Goal: Communication & Community: Answer question/provide support

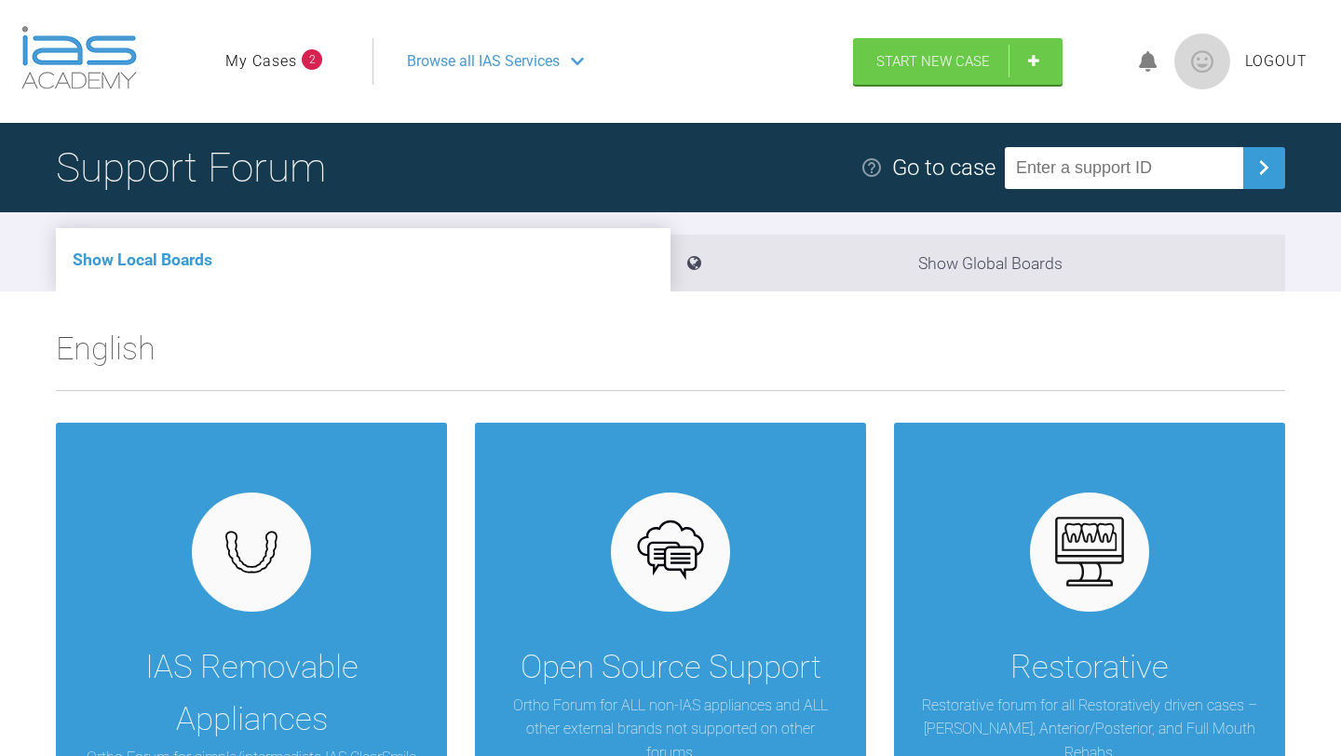
click at [300, 49] on li "My Cases 2" at bounding box center [273, 61] width 97 height 24
click at [315, 51] on span "2" at bounding box center [312, 59] width 20 height 20
click at [310, 60] on span "2" at bounding box center [312, 59] width 20 height 20
click at [270, 54] on link "My Cases" at bounding box center [261, 61] width 72 height 24
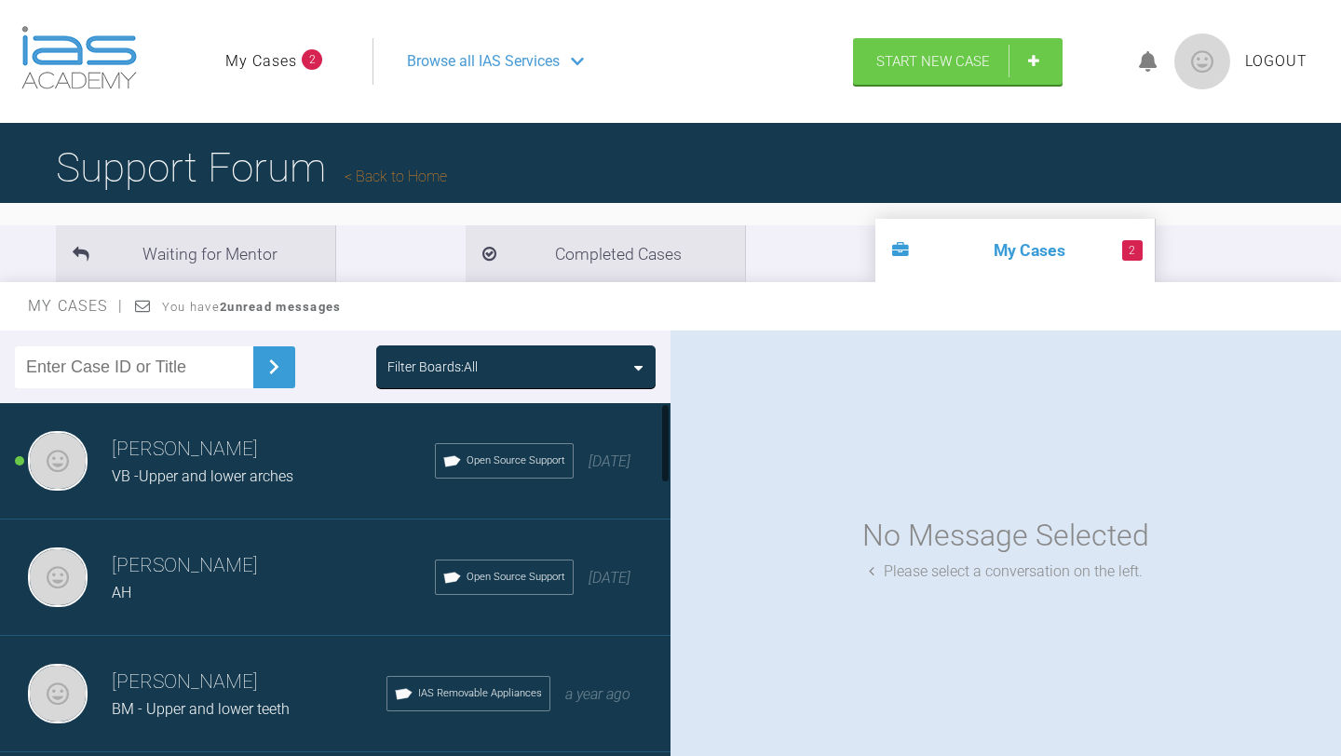
click at [320, 439] on h3 "[PERSON_NAME]" at bounding box center [273, 450] width 323 height 32
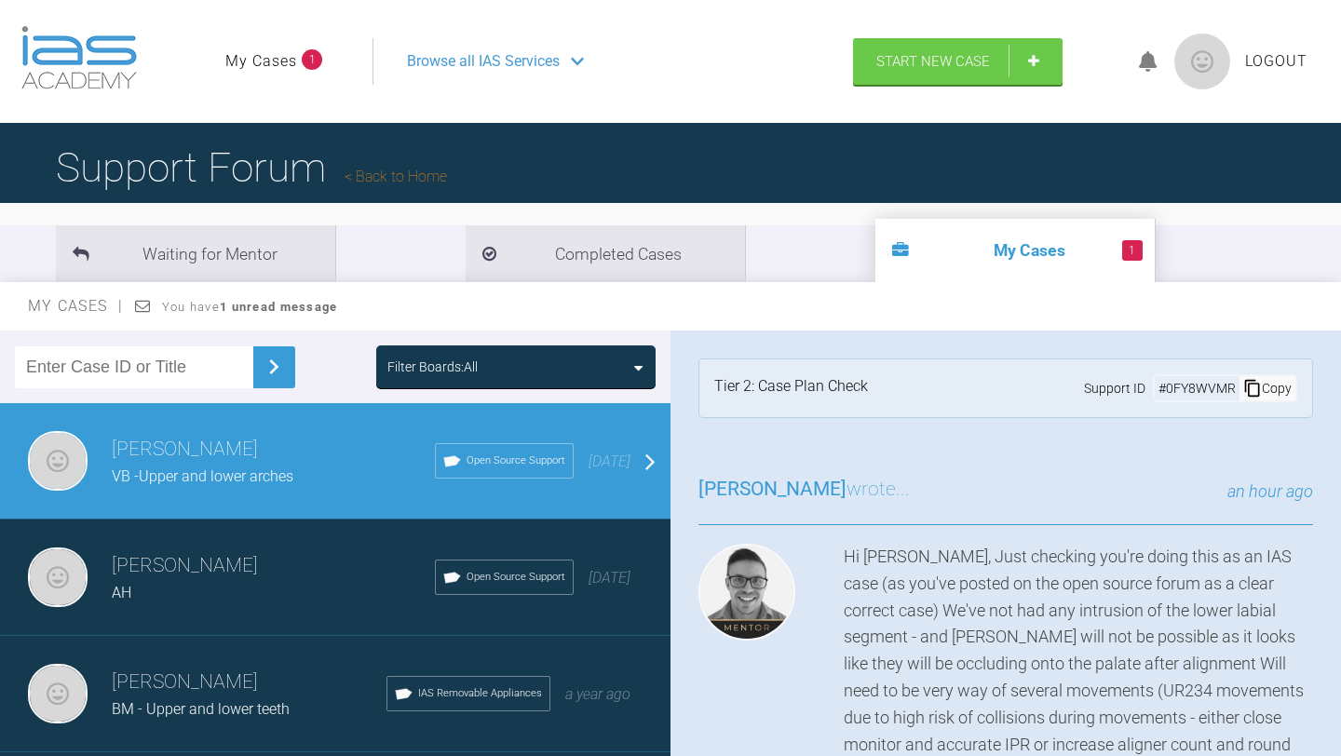
click at [824, 616] on div "Hi [PERSON_NAME], Just checking you're doing this as an IAS case (as you've pos…" at bounding box center [1005, 691] width 615 height 295
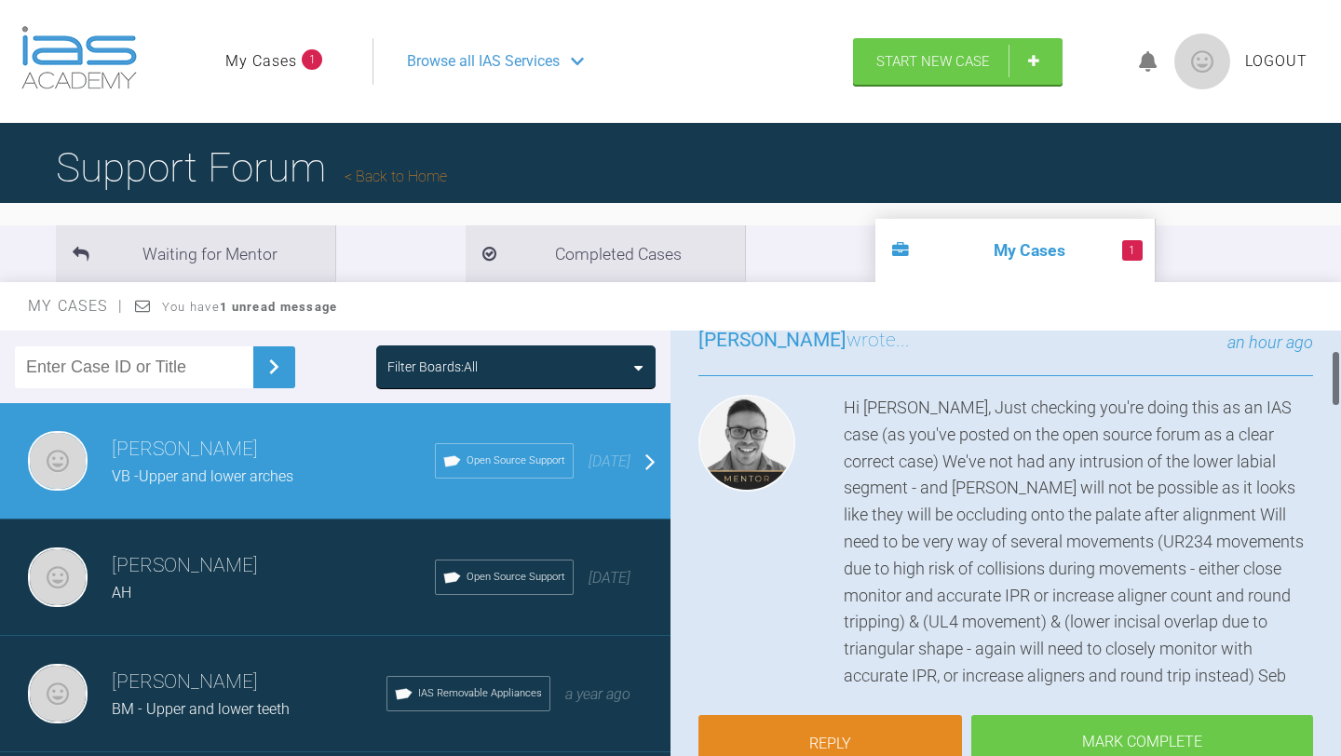
scroll to position [149, 0]
click at [860, 735] on link "Reply" at bounding box center [829, 746] width 263 height 58
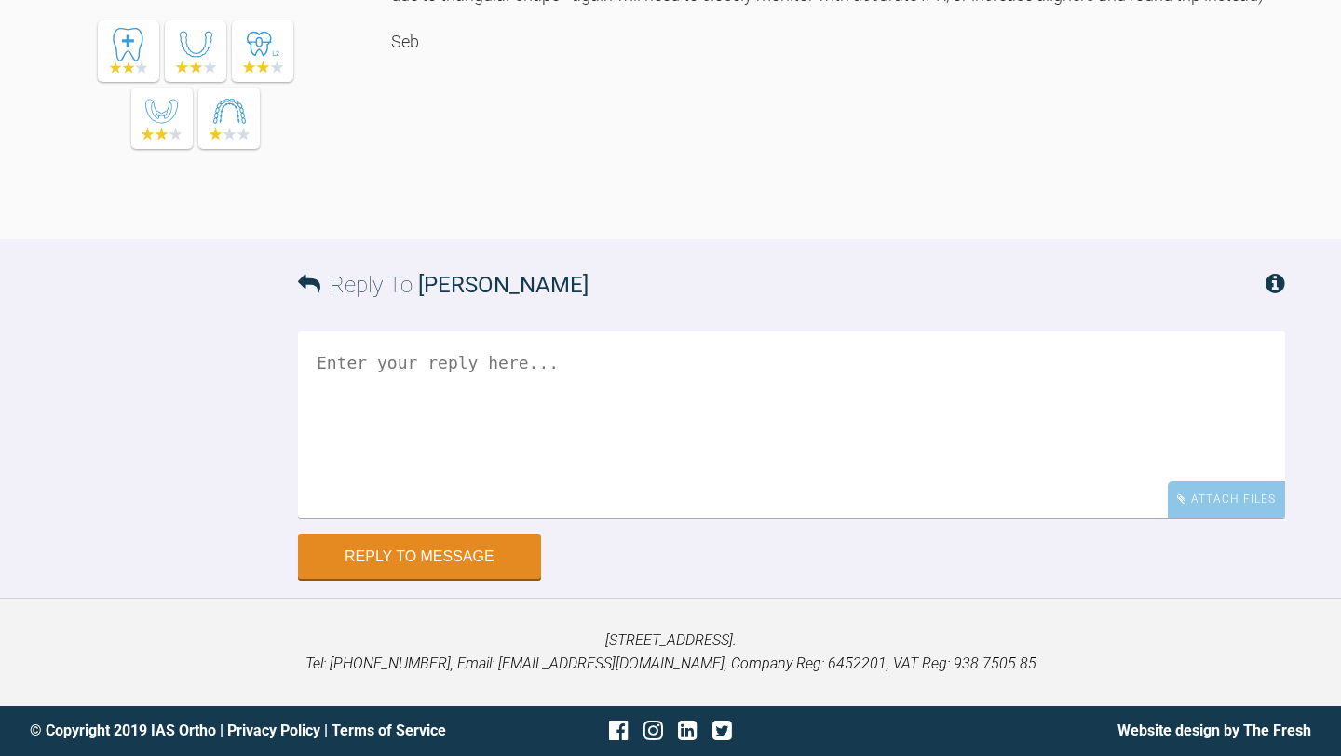
scroll to position [3409, 0]
click at [544, 378] on textarea at bounding box center [791, 424] width 987 height 186
click at [793, 394] on textarea "Hi Seb, Yes I'm doing this case as a Clear Smile case." at bounding box center [791, 424] width 987 height 186
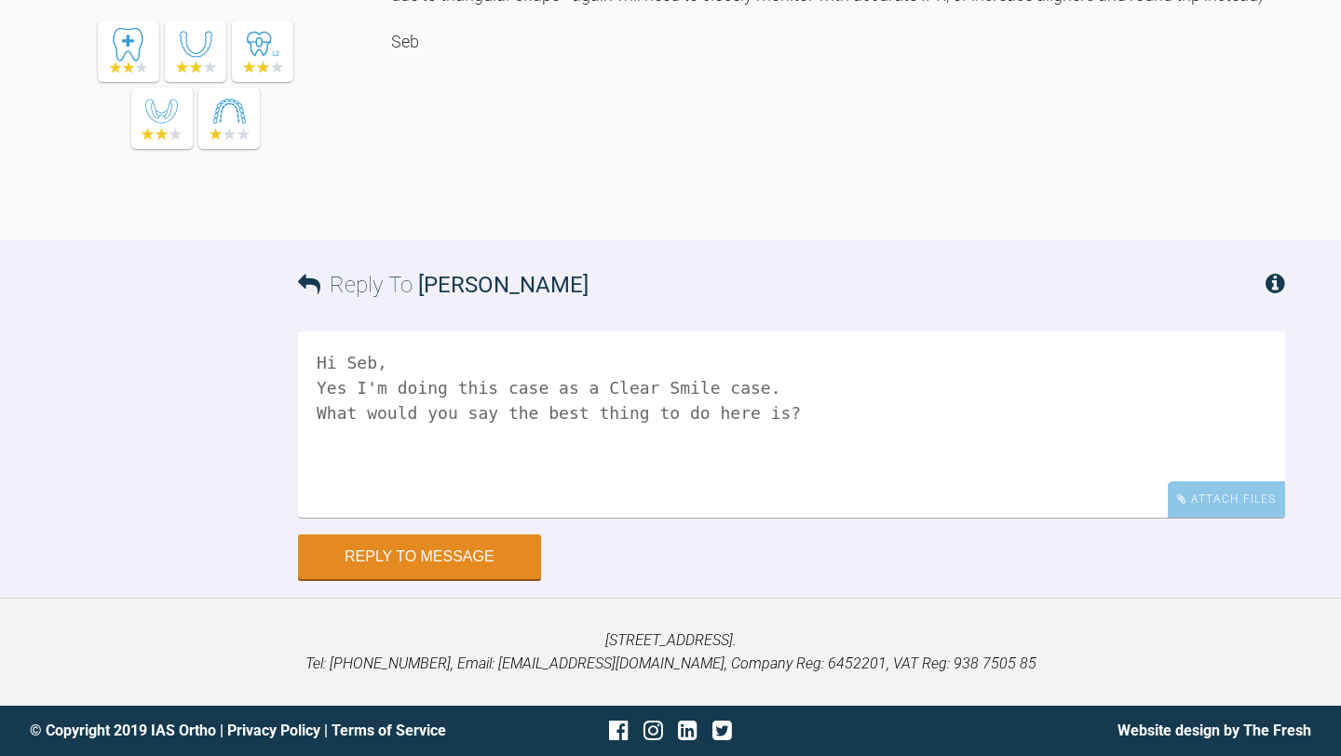
drag, startPoint x: 814, startPoint y: 561, endPoint x: 309, endPoint y: 553, distance: 504.7
click at [309, 518] on textarea "Hi Seb, Yes I'm doing this case as a Clear Smile case. What would you say the b…" at bounding box center [791, 424] width 987 height 186
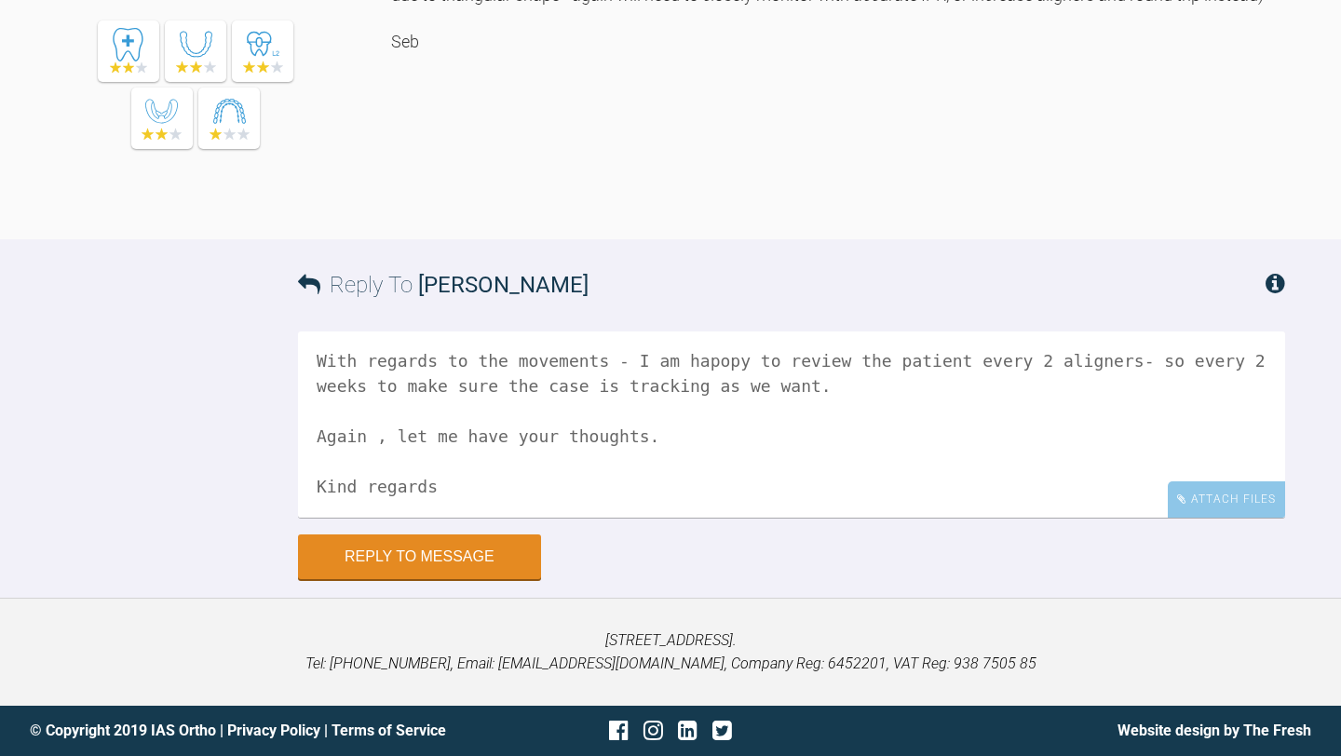
scroll to position [206, 0]
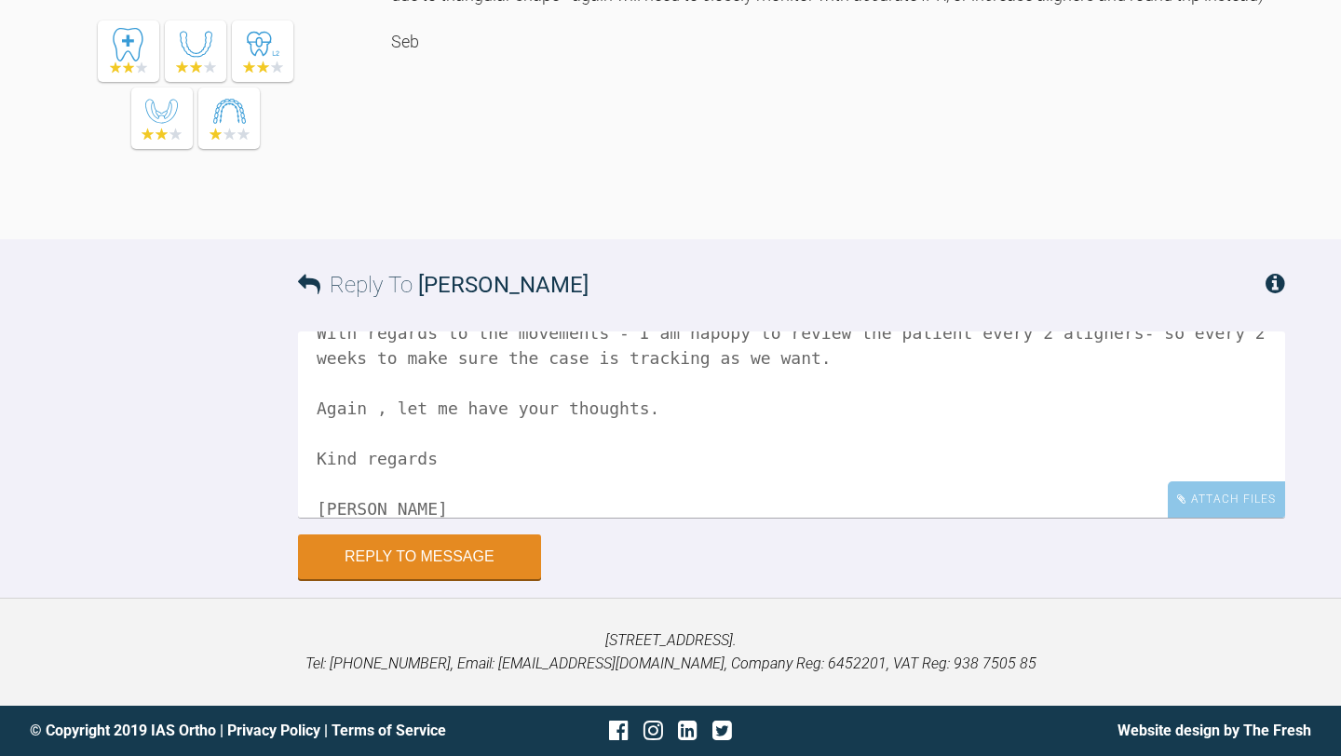
click at [815, 518] on textarea "Hi Seb, Yes I'm doing this case as a Clear Smile case. With regards to the lowe…" at bounding box center [791, 424] width 987 height 186
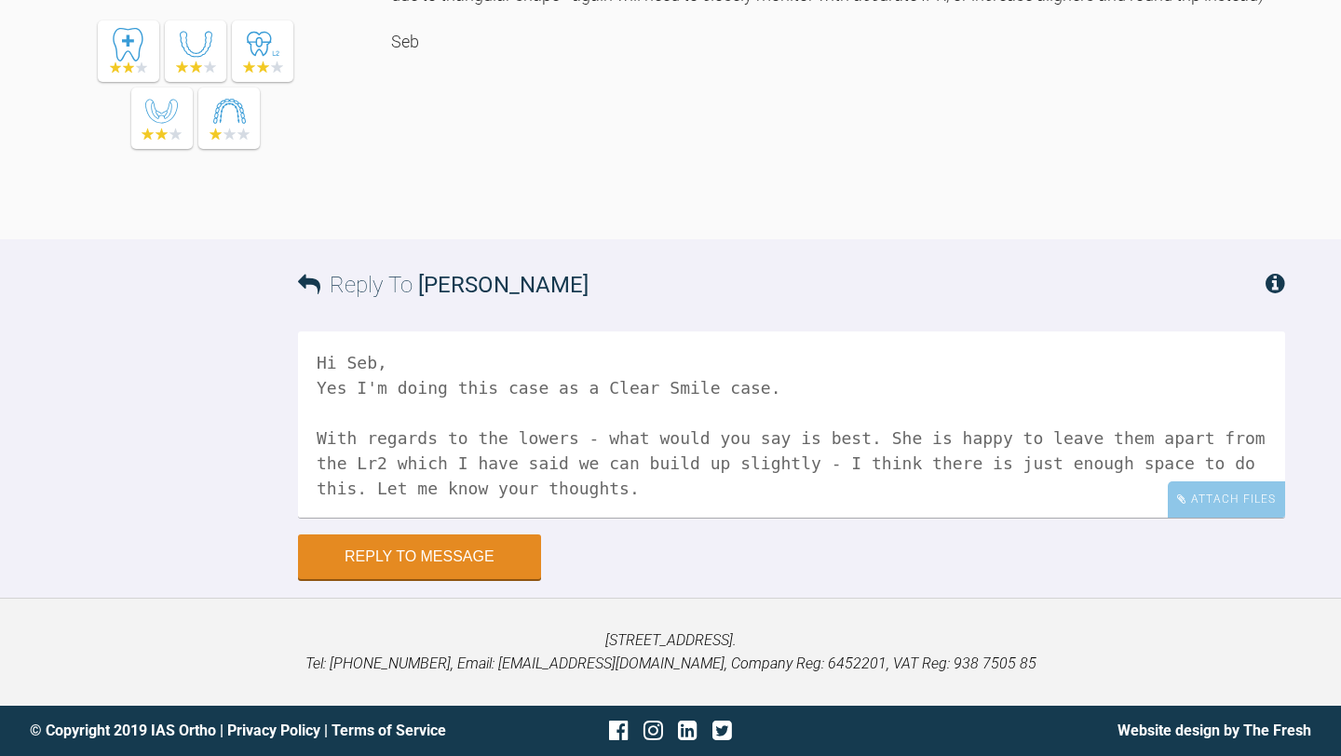
scroll to position [114, 0]
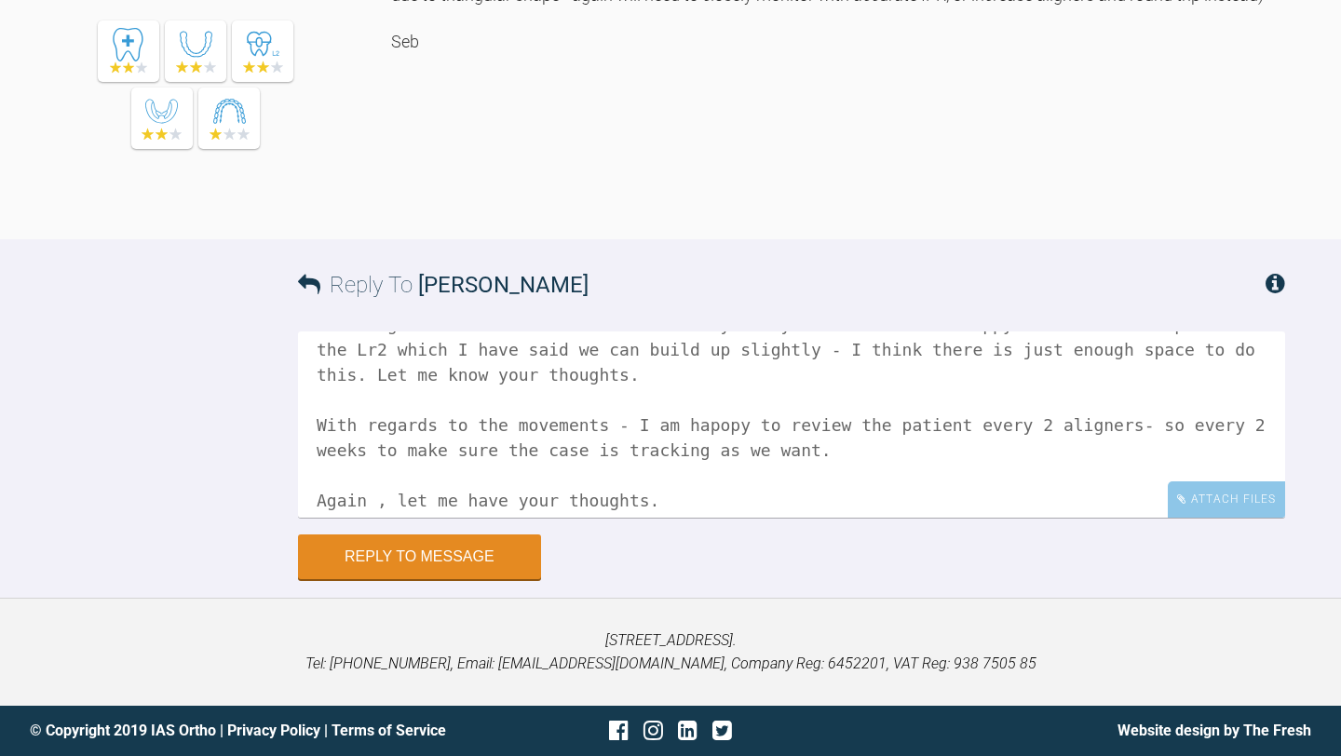
click at [730, 518] on textarea "Hi Seb, Yes I'm doing this case as a Clear Smile case. With regards to the lowe…" at bounding box center [791, 424] width 987 height 186
click at [1254, 518] on textarea "Hi Seb, Yes I'm doing this case as a Clear Smile case. With regards to the lowe…" at bounding box center [791, 424] width 987 height 186
click at [854, 518] on textarea "Hi Seb, Yes I'm doing this case as a Clear Smile case. With regards to the lowe…" at bounding box center [791, 424] width 987 height 186
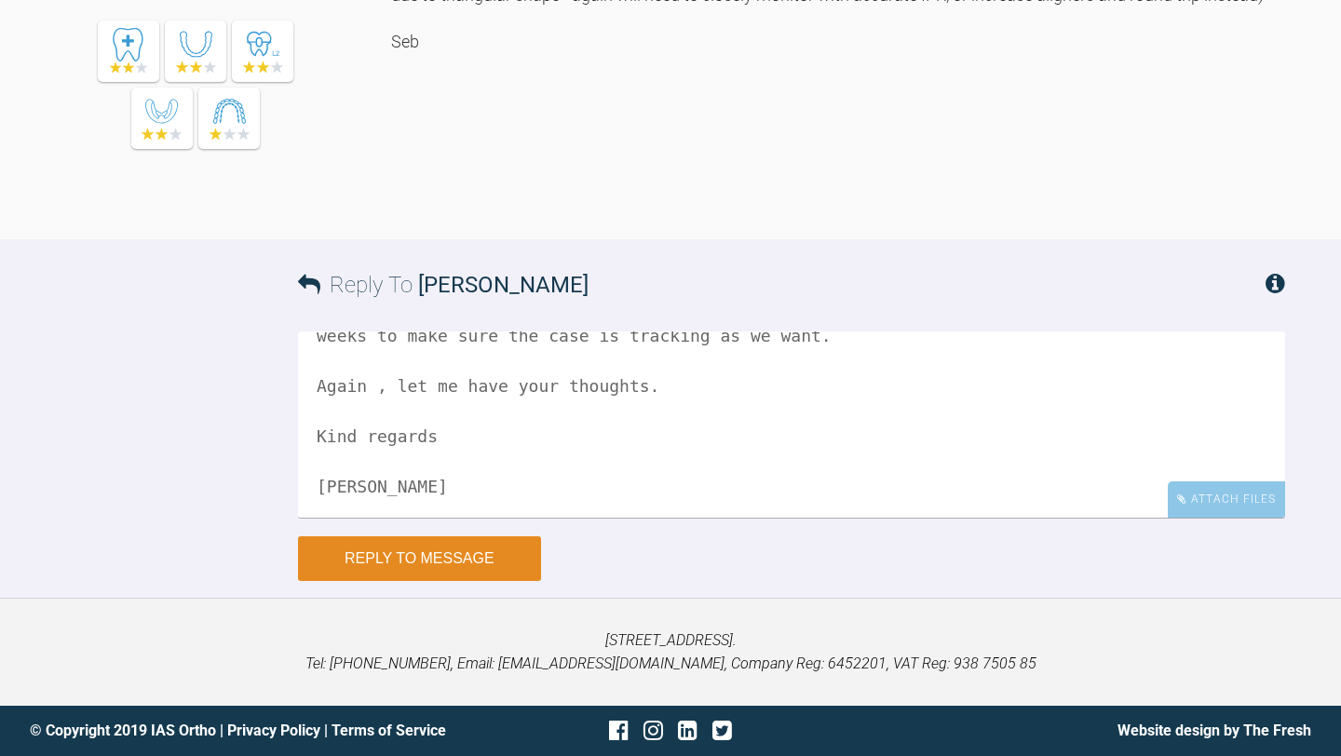
type textarea "Hi Seb, Yes I'm doing this case as a Clear Smile case. With regards to the lowe…"
click at [478, 581] on button "Reply to Message" at bounding box center [419, 558] width 243 height 45
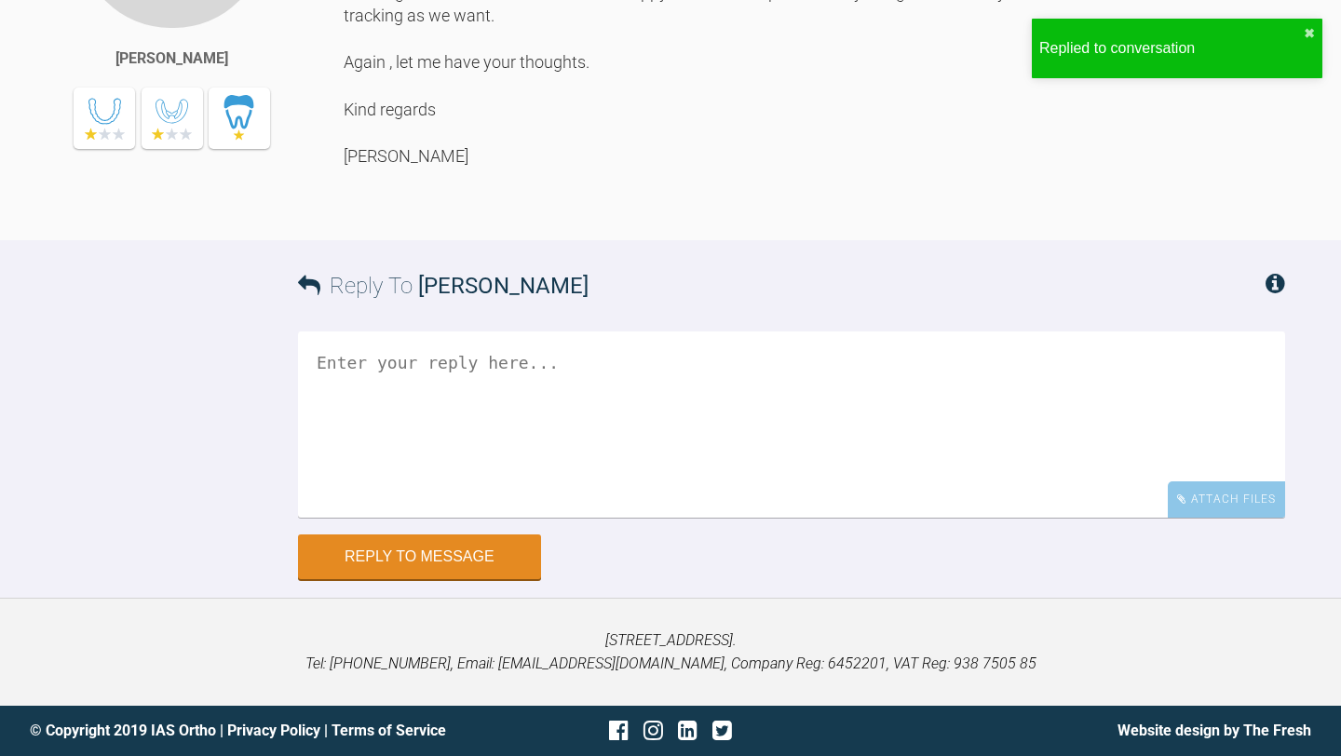
scroll to position [3907, 0]
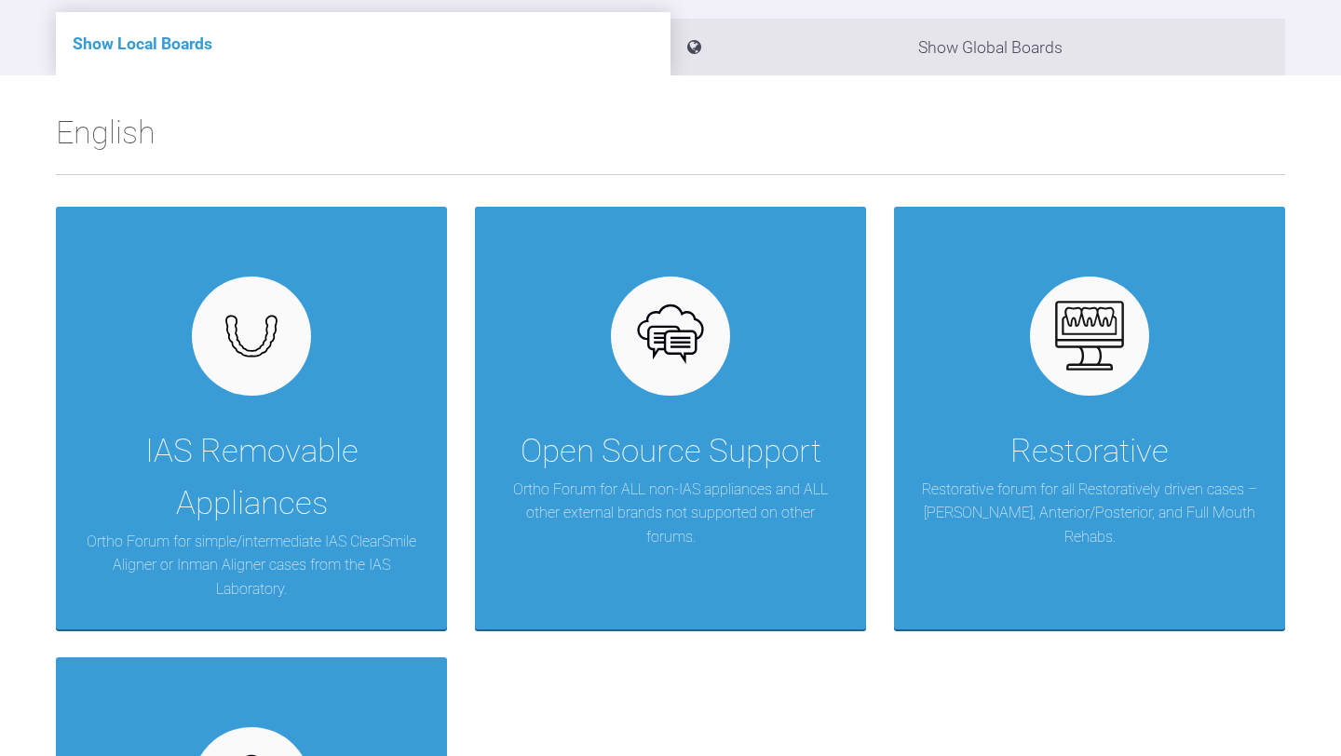
scroll to position [223, 0]
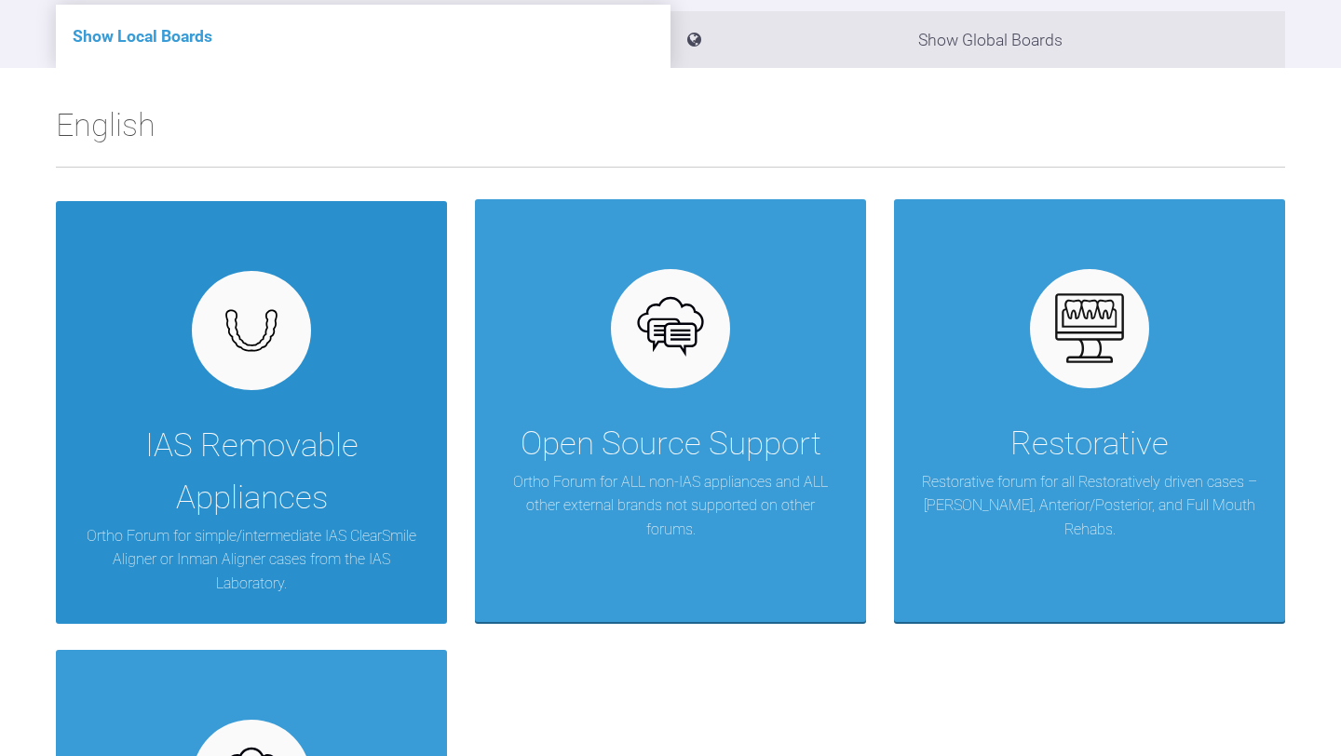
click at [271, 420] on div "IAS Removable Appliances" at bounding box center [251, 472] width 335 height 104
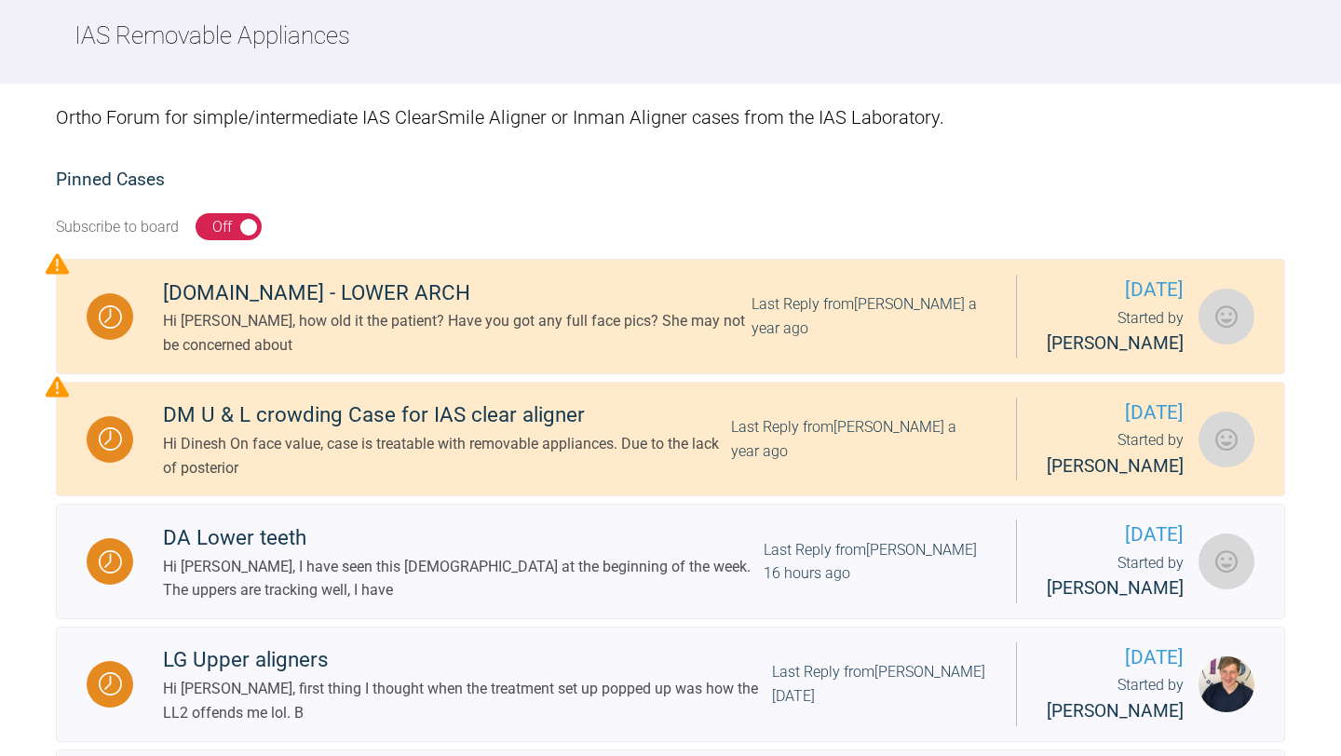
scroll to position [186, 0]
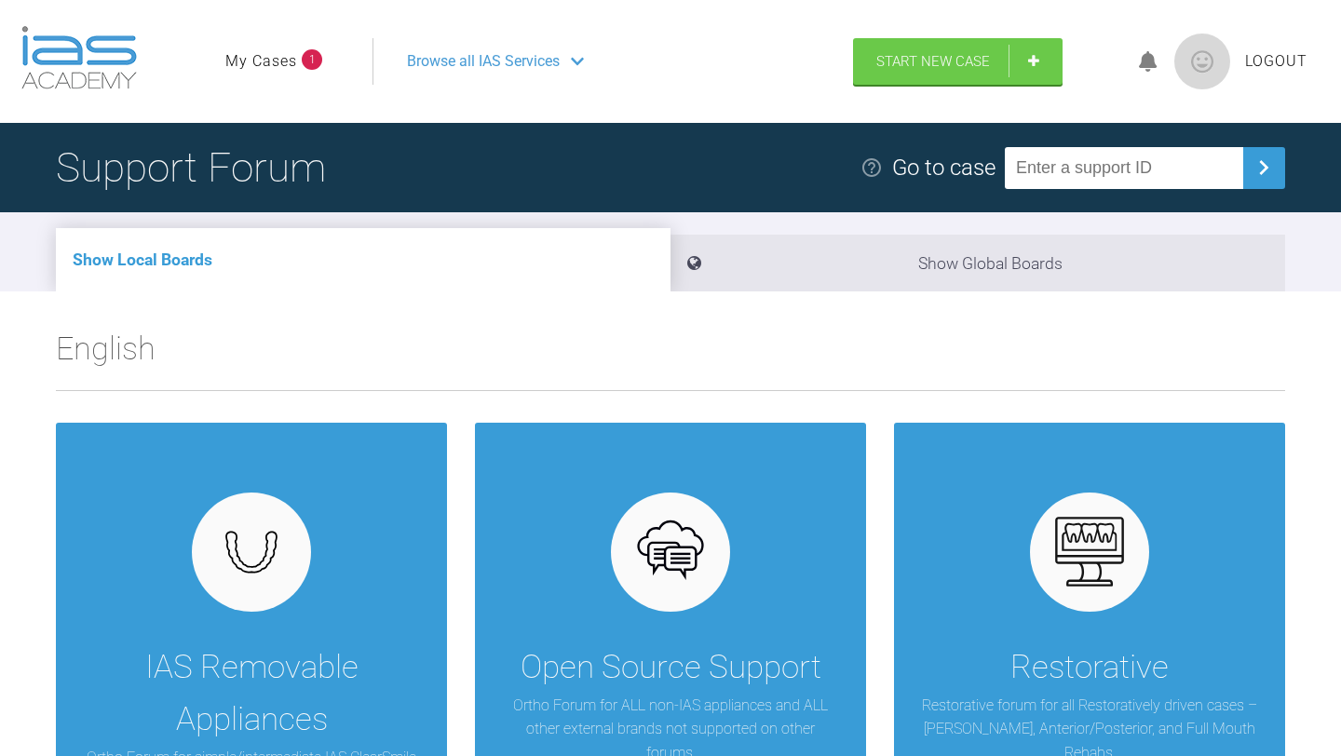
click at [282, 60] on link "My Cases" at bounding box center [261, 61] width 72 height 24
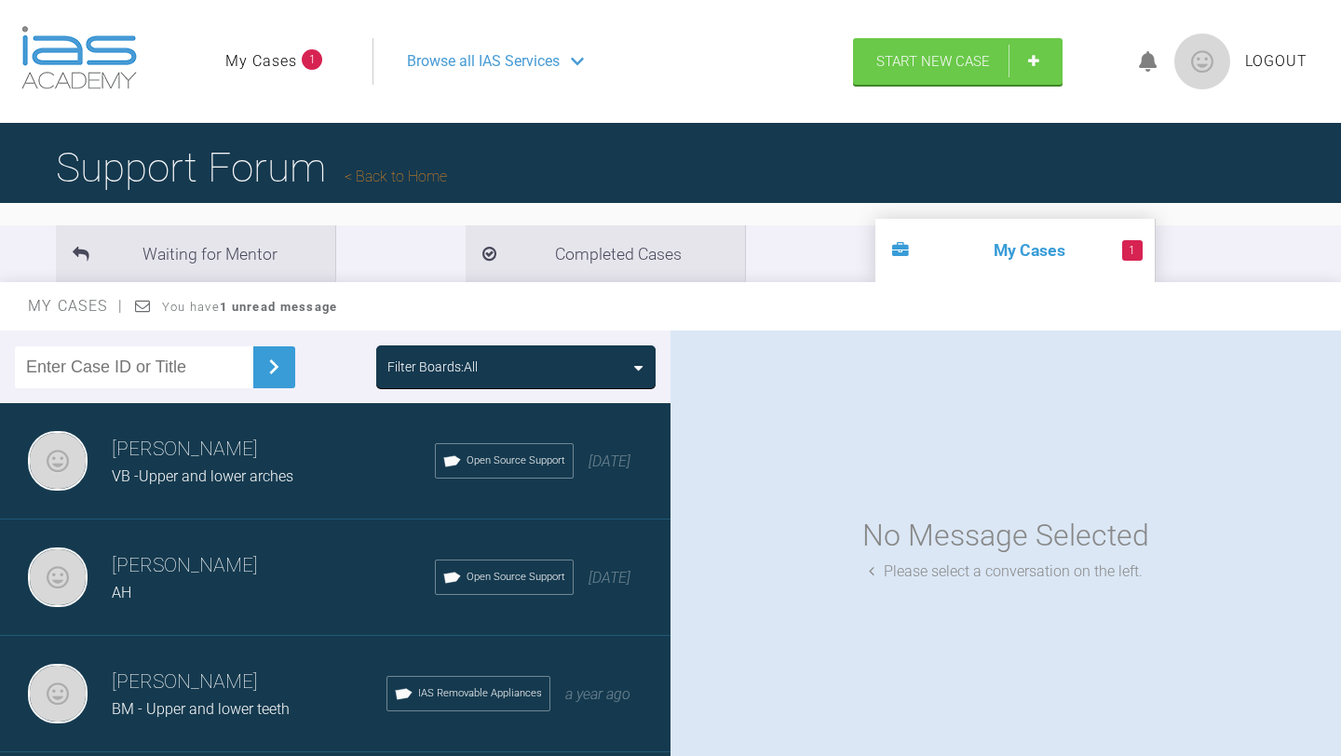
click at [315, 465] on div "VB -Upper and lower arches" at bounding box center [273, 477] width 323 height 24
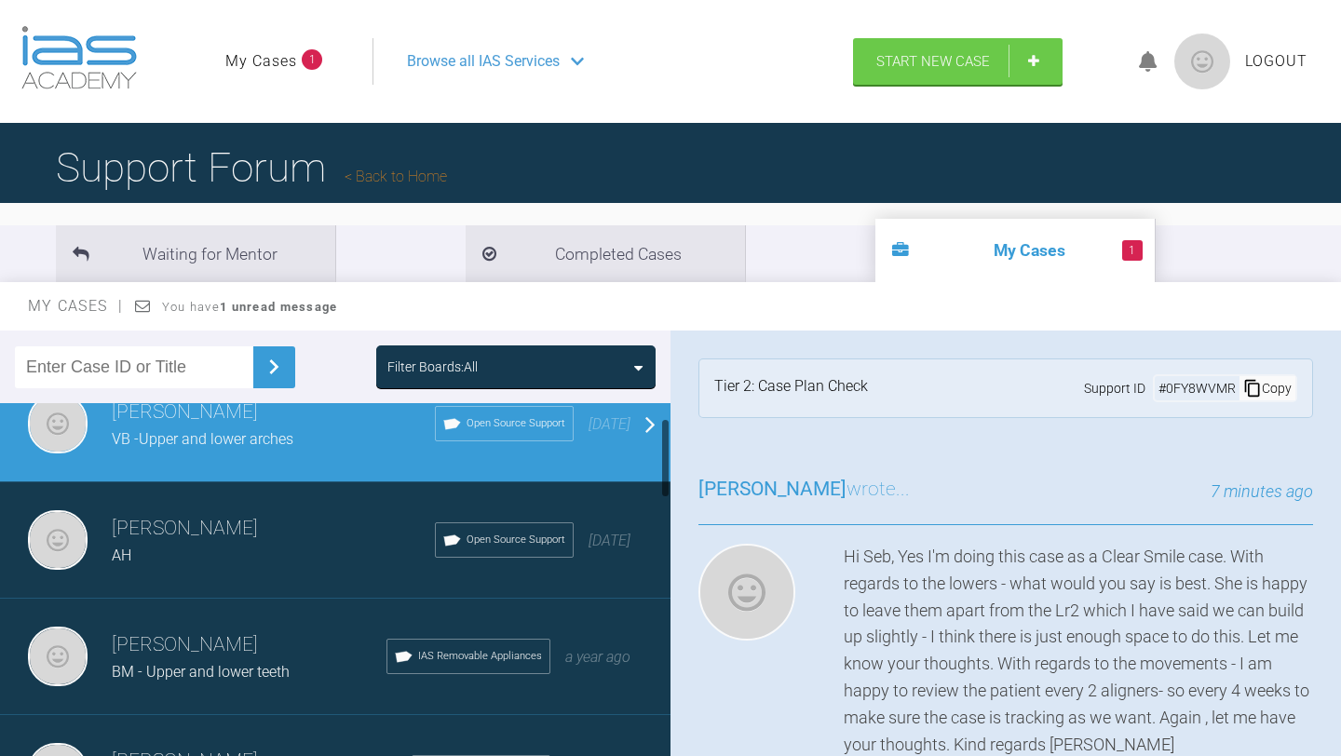
scroll to position [74, 0]
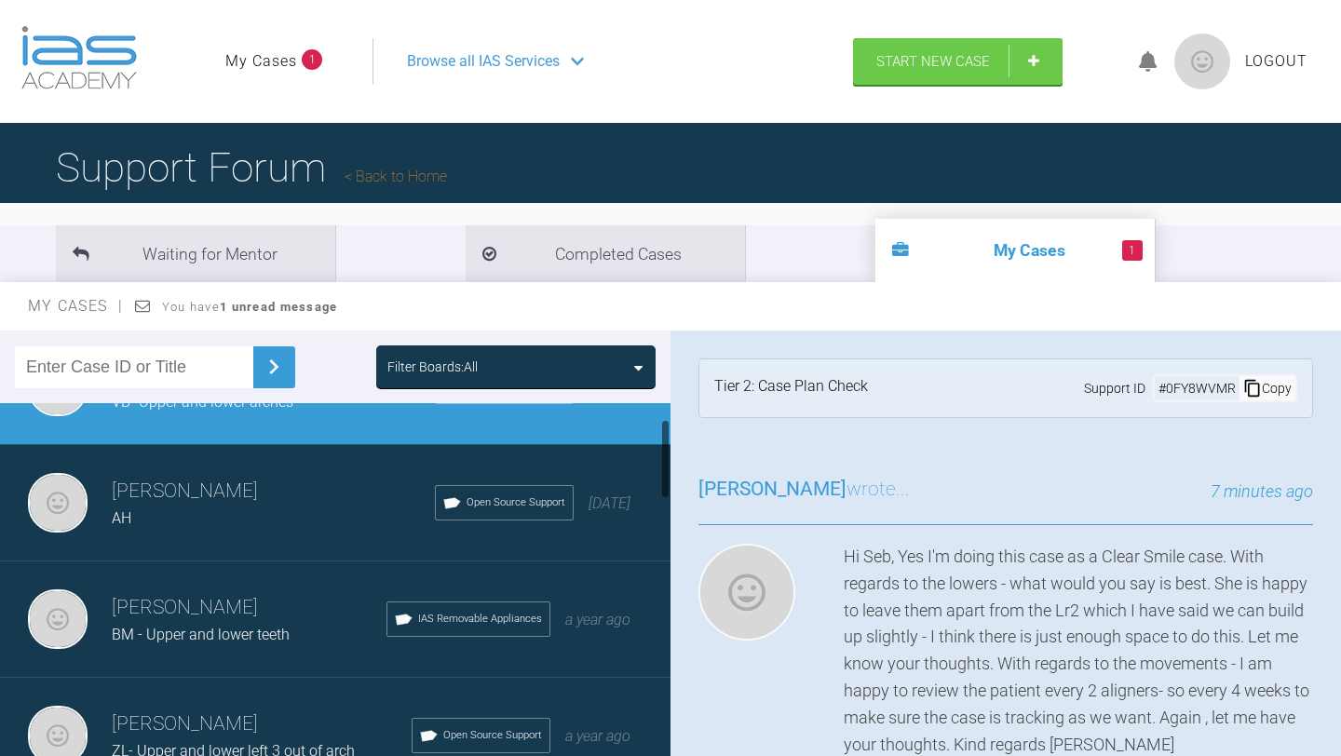
click at [804, 642] on div at bounding box center [758, 651] width 121 height 214
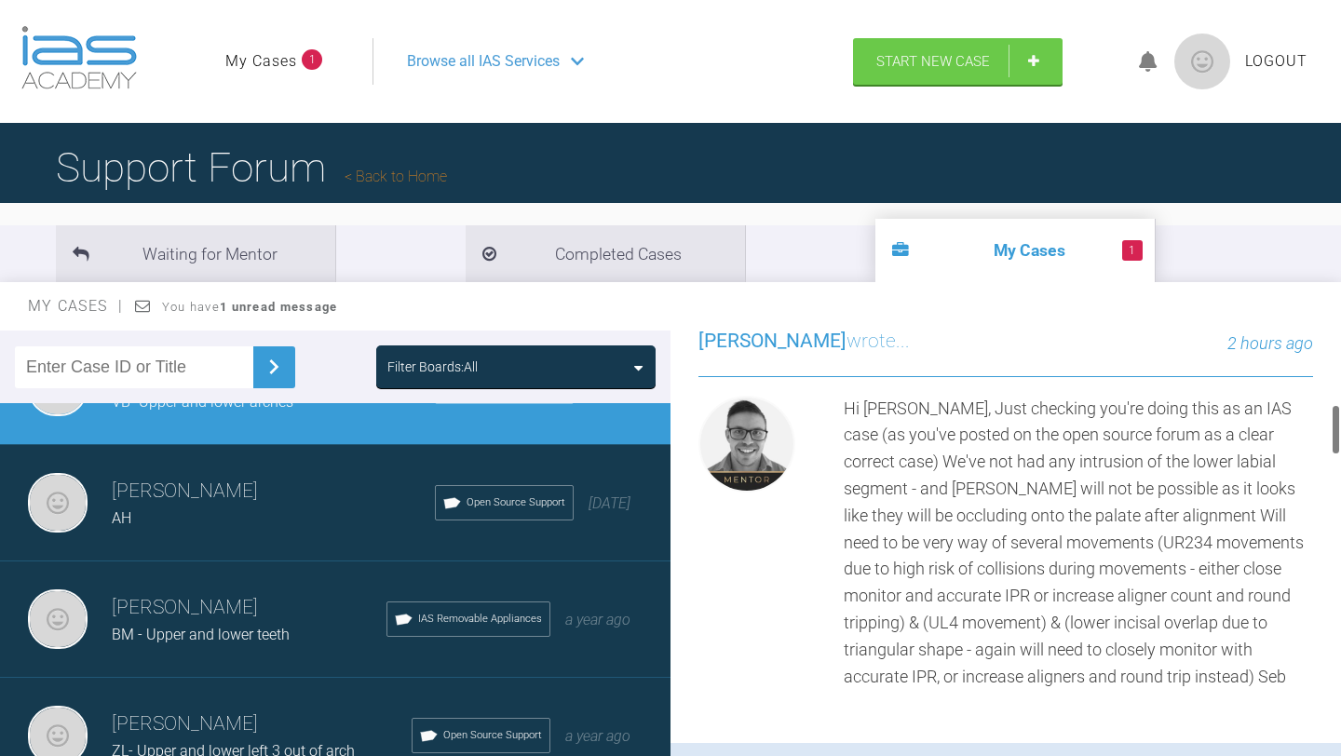
scroll to position [633, 0]
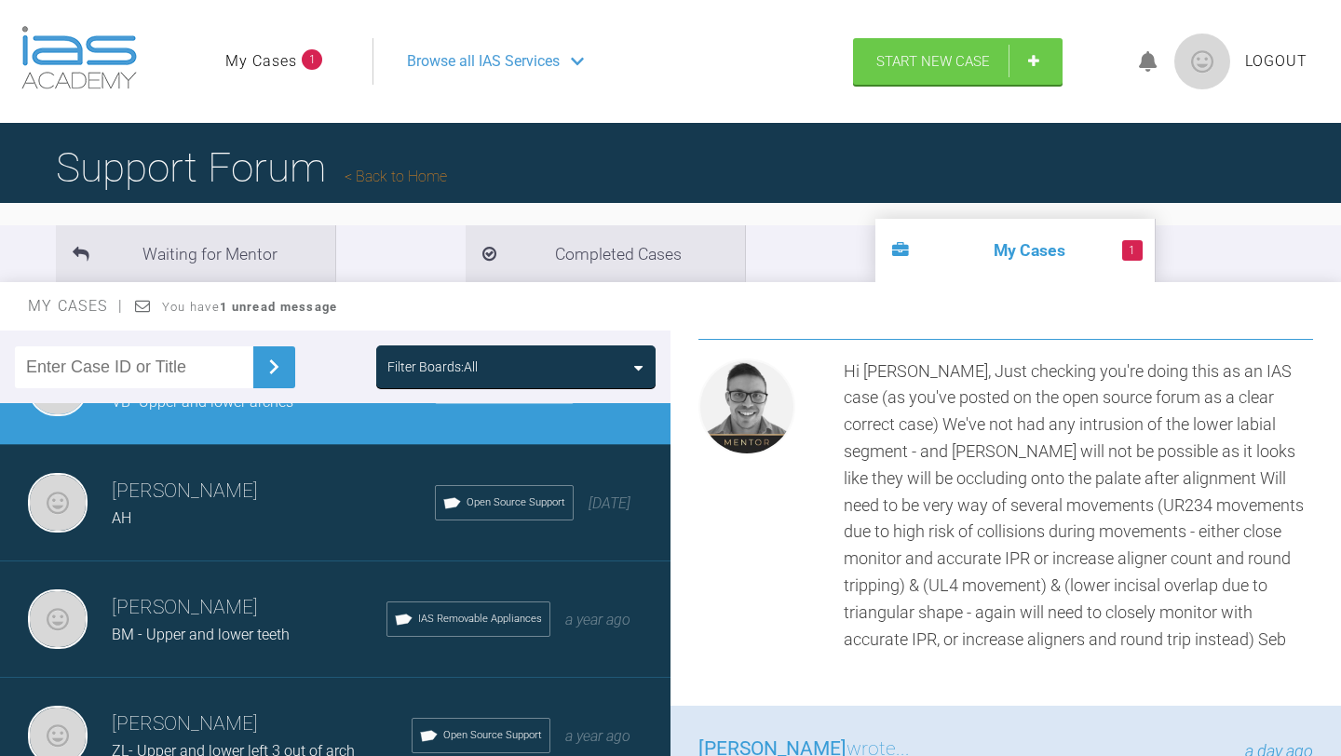
click at [315, 65] on li "My Cases 1" at bounding box center [273, 61] width 97 height 24
click at [208, 513] on div "AH" at bounding box center [273, 519] width 323 height 24
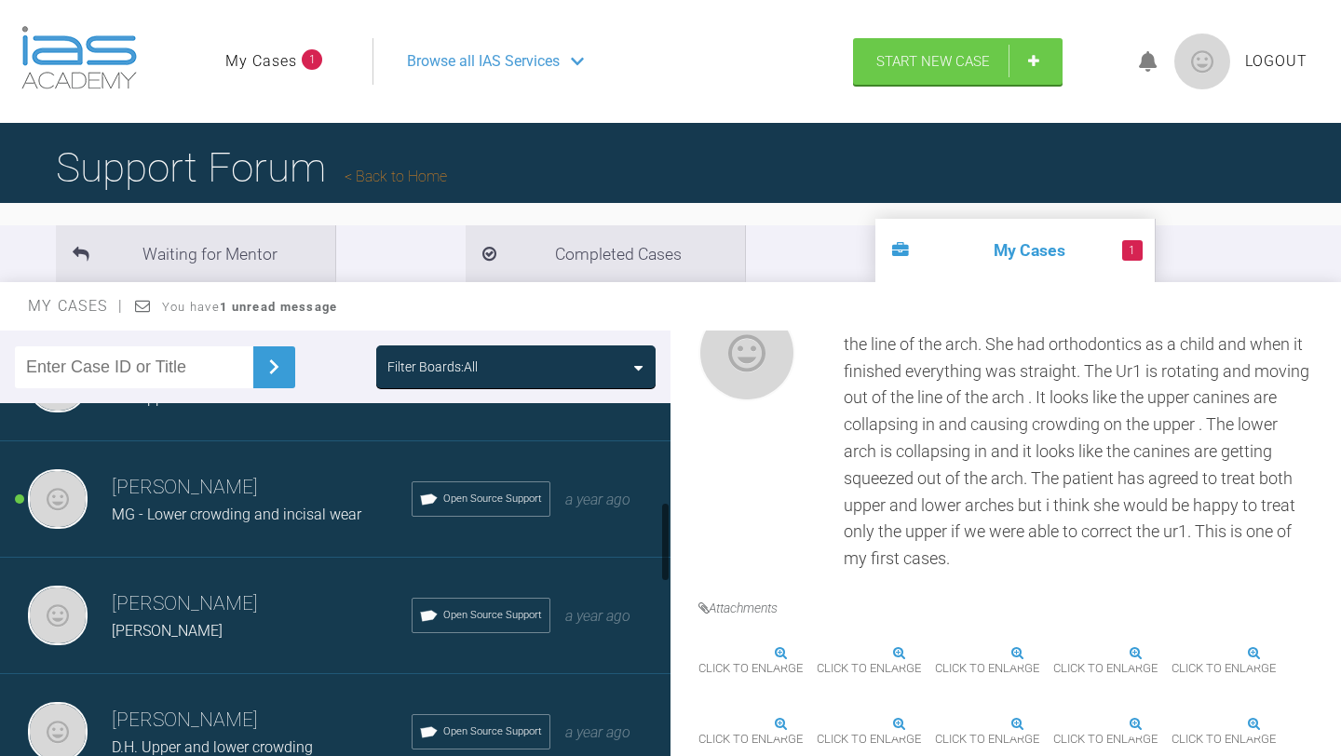
scroll to position [447, 0]
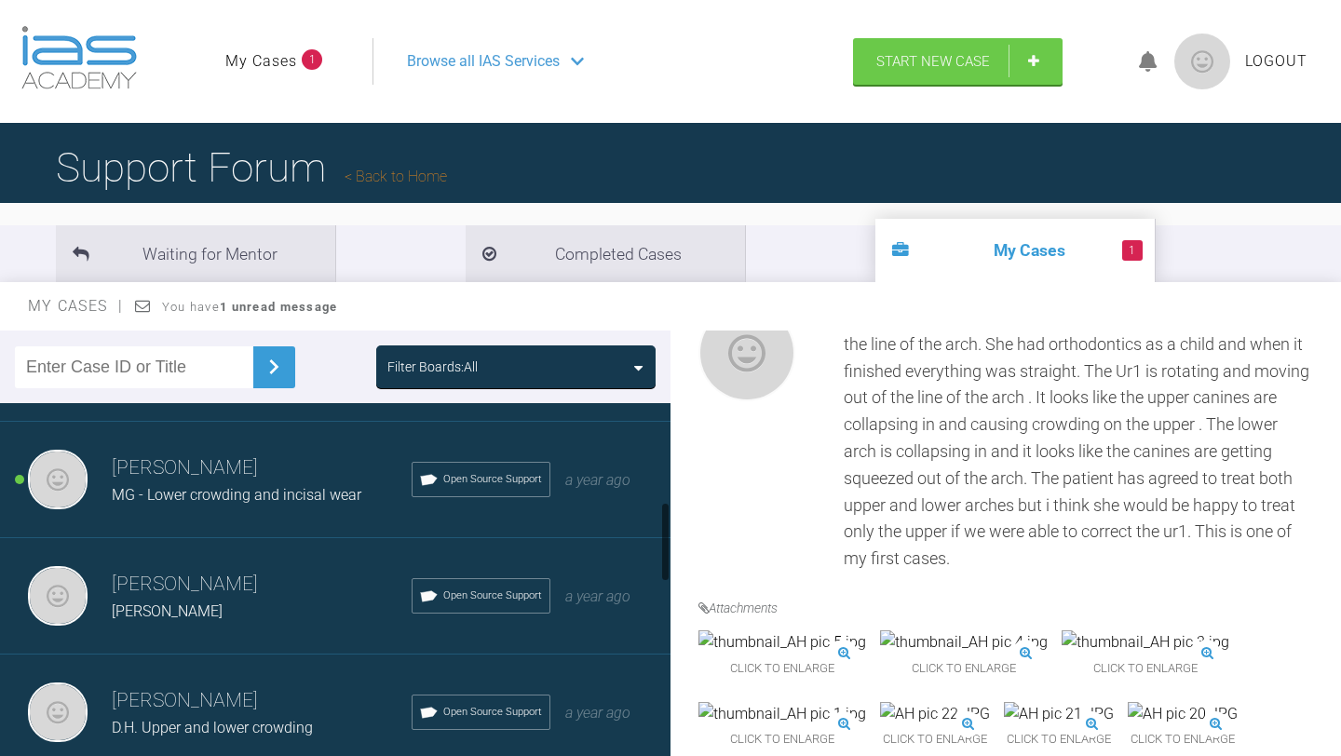
click at [228, 486] on span "MG - Lower crowding and incisal wear" at bounding box center [237, 495] width 250 height 18
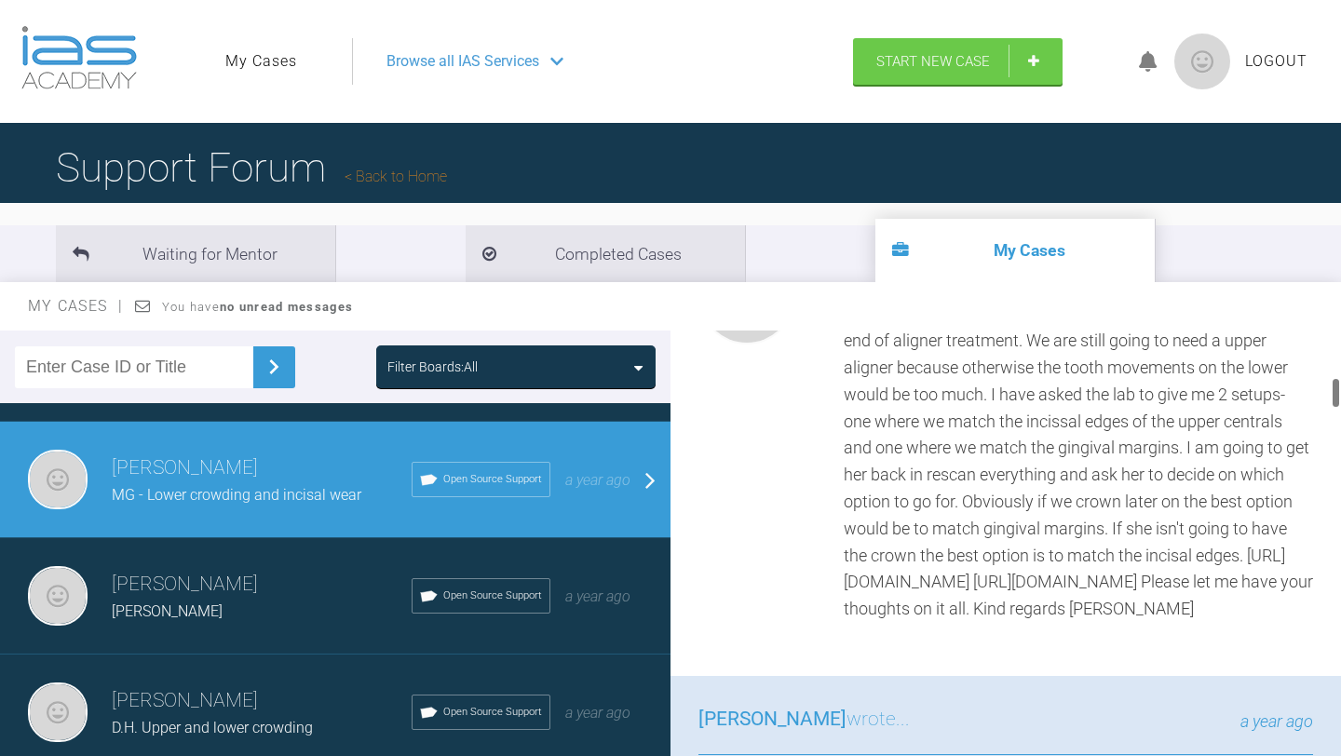
click at [696, 472] on div "[PERSON_NAME] wrote... a day ago" at bounding box center [1005, 413] width 670 height 526
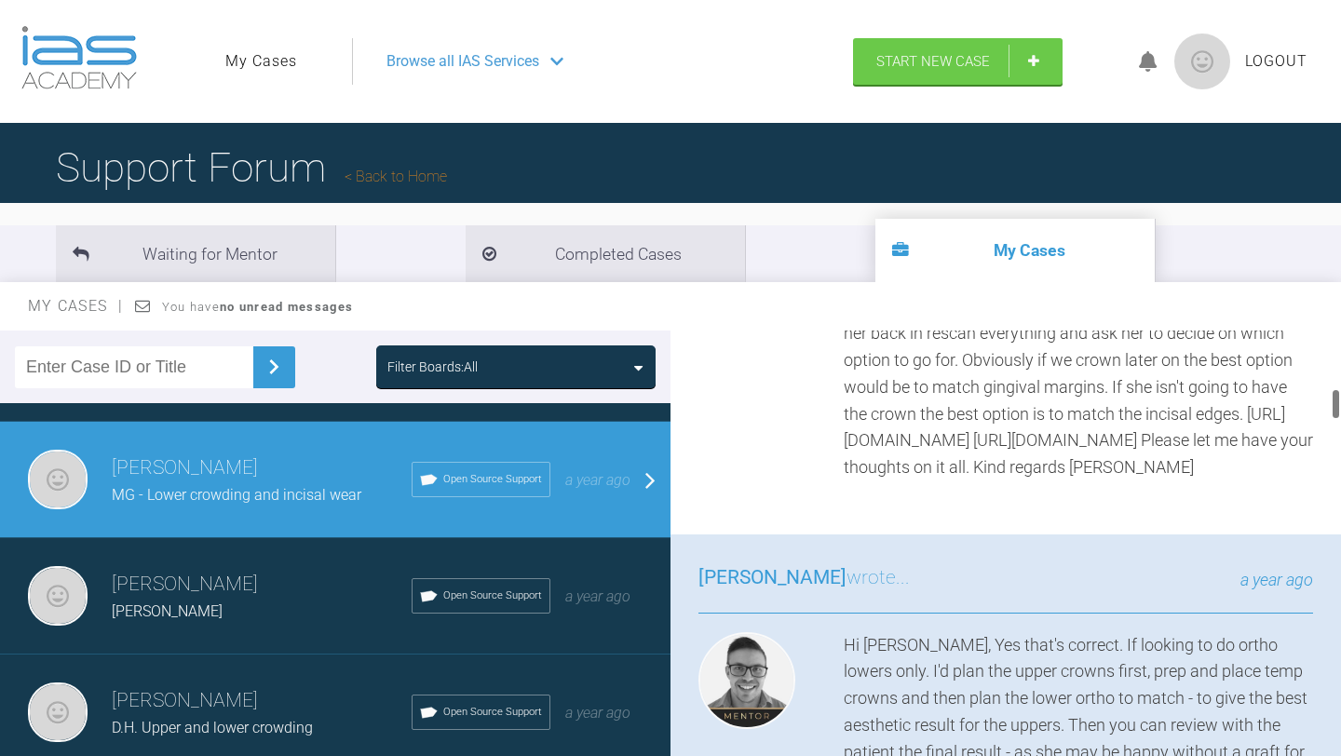
scroll to position [782, 0]
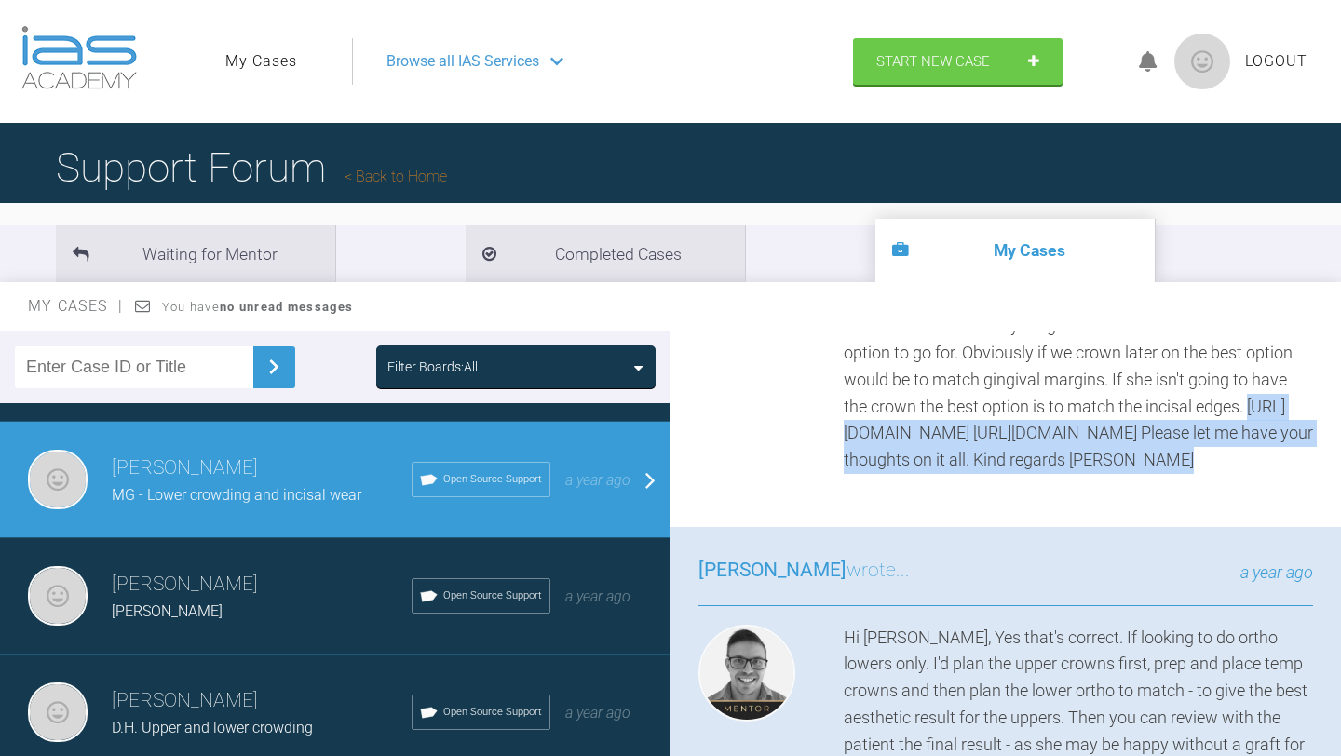
drag, startPoint x: 845, startPoint y: 372, endPoint x: 991, endPoint y: 418, distance: 152.2
click at [991, 418] on div at bounding box center [1078, 286] width 469 height 375
copy div "[URL][DOMAIN_NAME]"
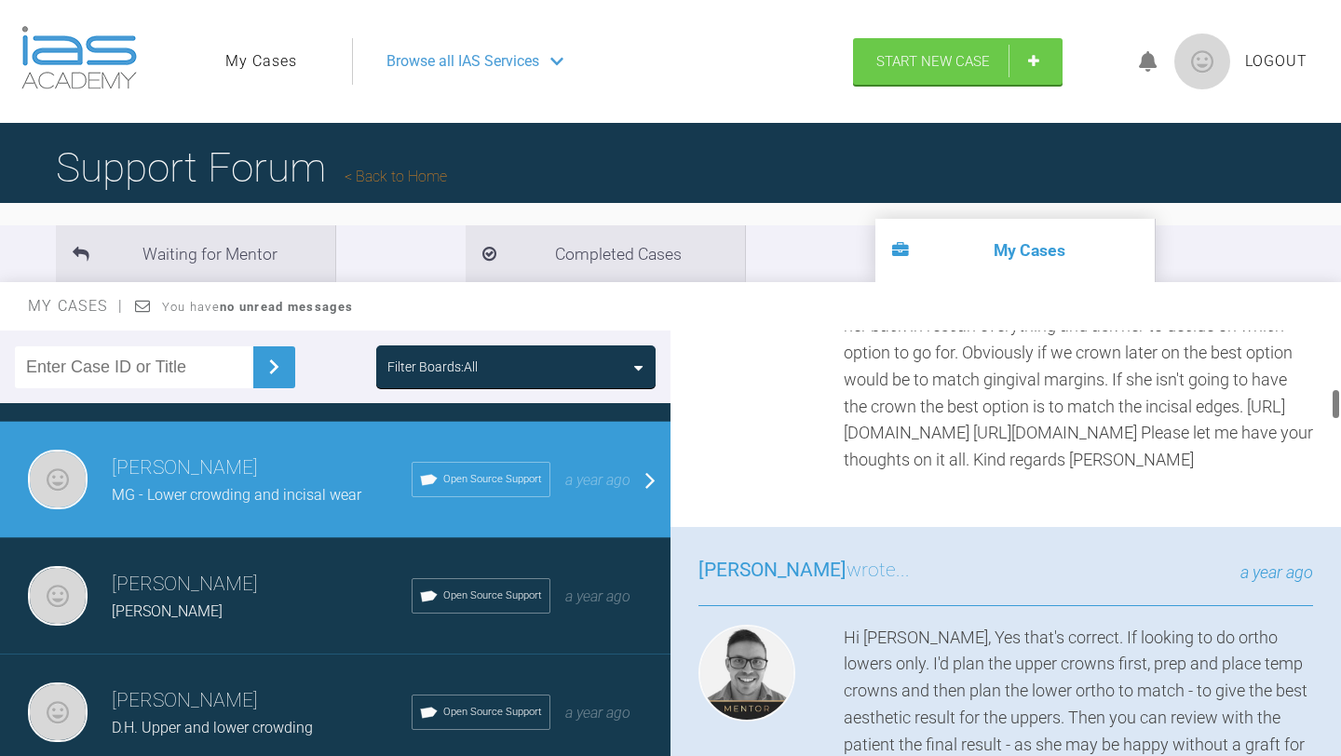
click at [1176, 457] on div at bounding box center [1078, 286] width 469 height 375
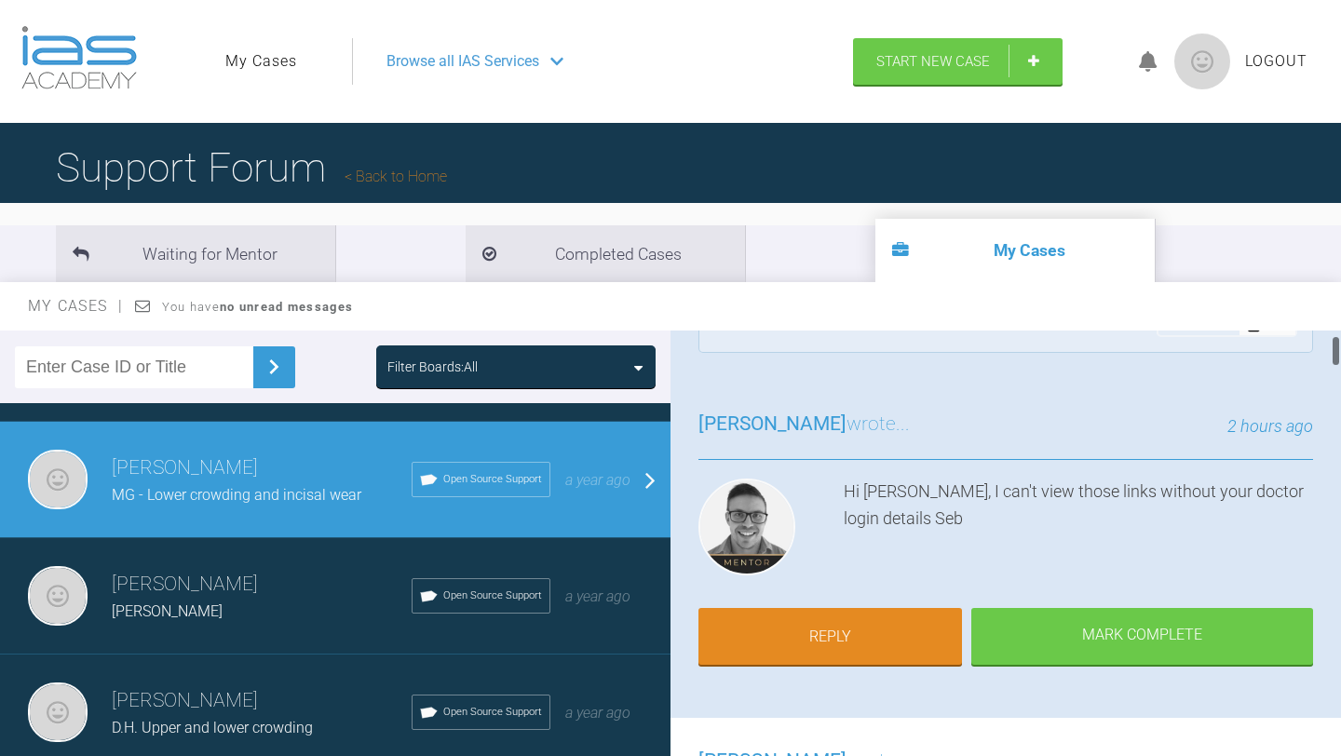
scroll to position [0, 0]
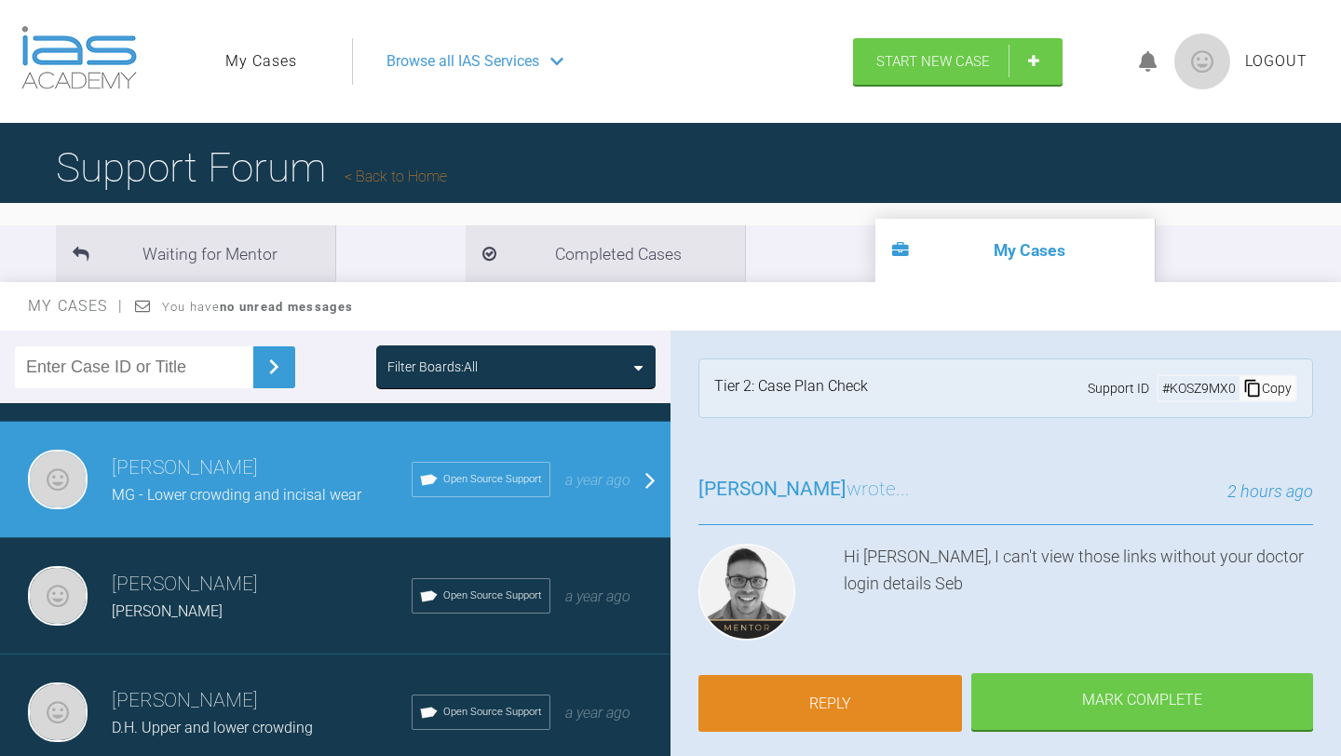
click at [861, 675] on link "Reply" at bounding box center [829, 704] width 263 height 58
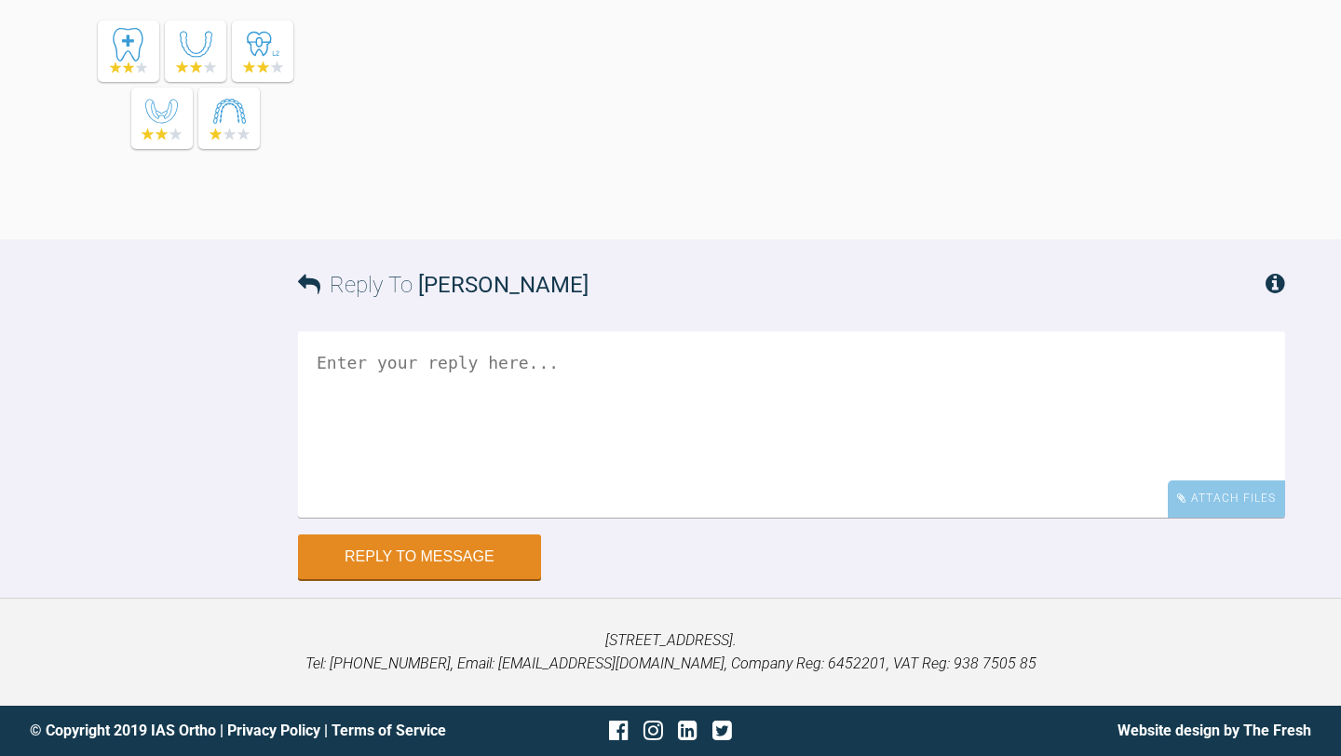
scroll to position [6220, 0]
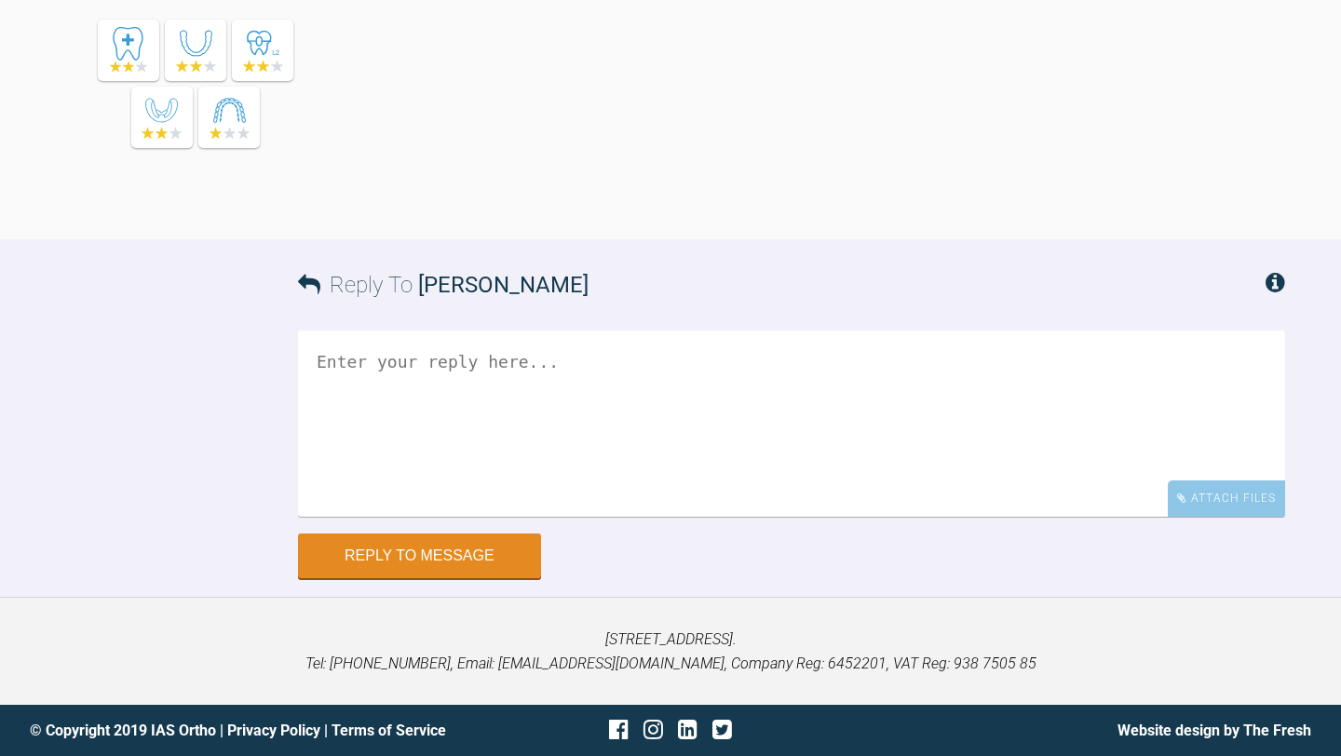
click at [555, 381] on textarea at bounding box center [791, 424] width 987 height 186
click at [830, 413] on textarea "Hi Seb, Here is the link for where I have matched the incisal" at bounding box center [791, 424] width 987 height 186
click at [889, 408] on textarea "Hi Seb, Here is the link for where I have matched the incisal" at bounding box center [791, 424] width 987 height 186
paste textarea "[URL][DOMAIN_NAME]"
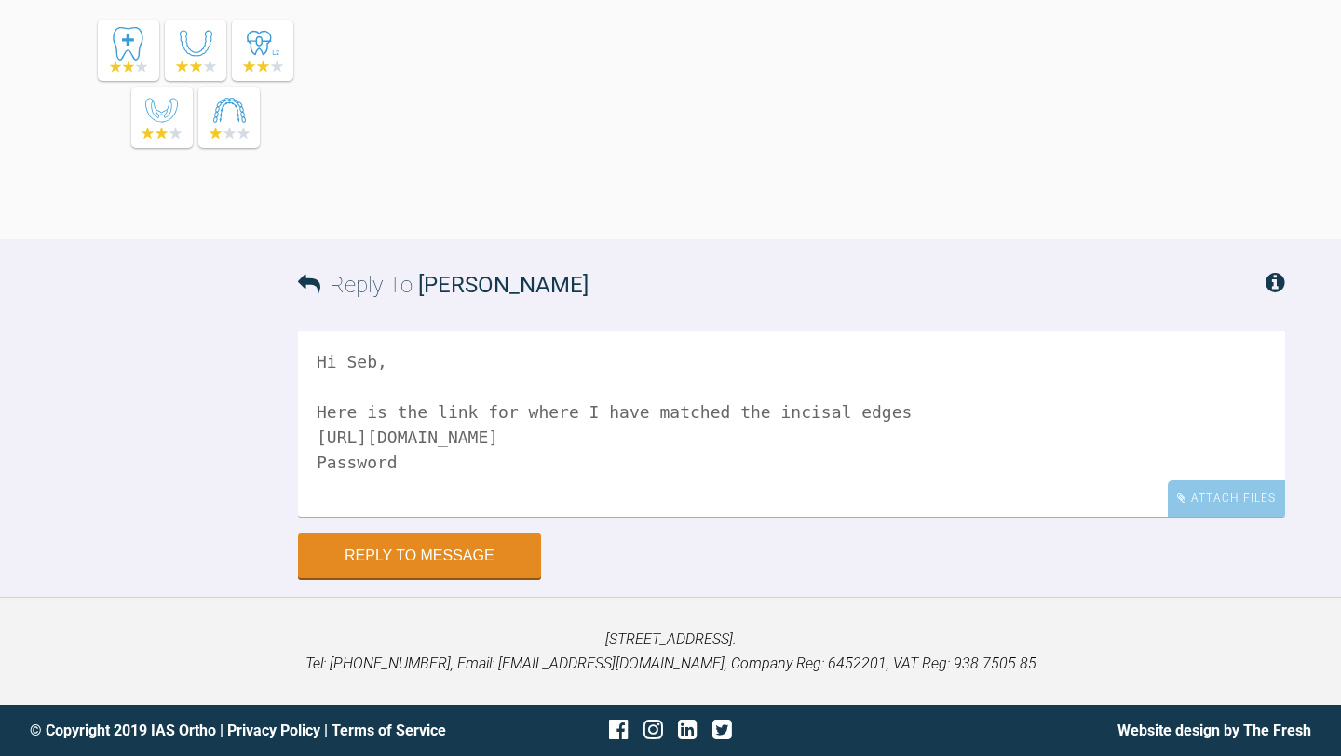
scroll to position [5, 0]
paste textarea "LaRw61bdP|"
click at [920, 413] on textarea "Hi Seb, Here is the link for where I have matched the incisal edges [URL][DOMAI…" at bounding box center [791, 424] width 987 height 186
click at [463, 505] on textarea "Hi Seb, Here is the link for where I have matched the incisal edges LINK [URL][…" at bounding box center [791, 424] width 987 height 186
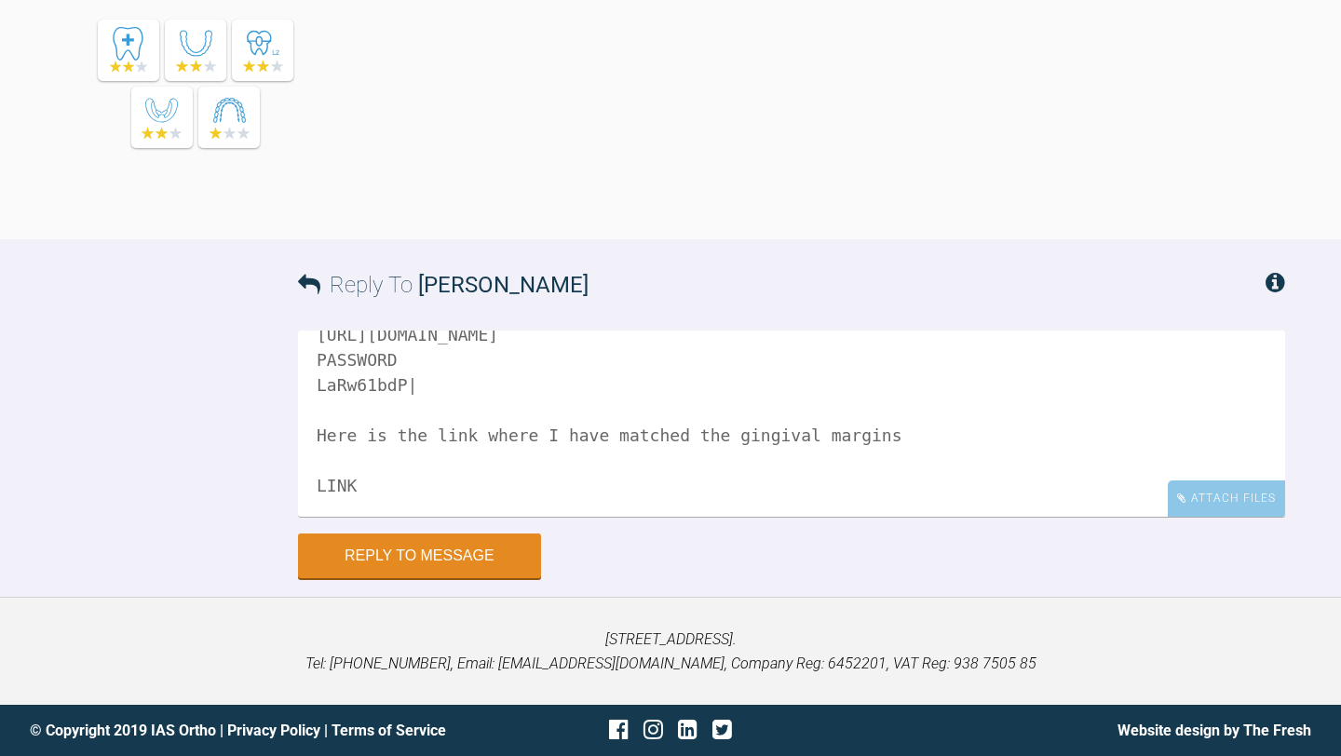
scroll to position [155, 0]
paste textarea "[URL][DOMAIN_NAME]"
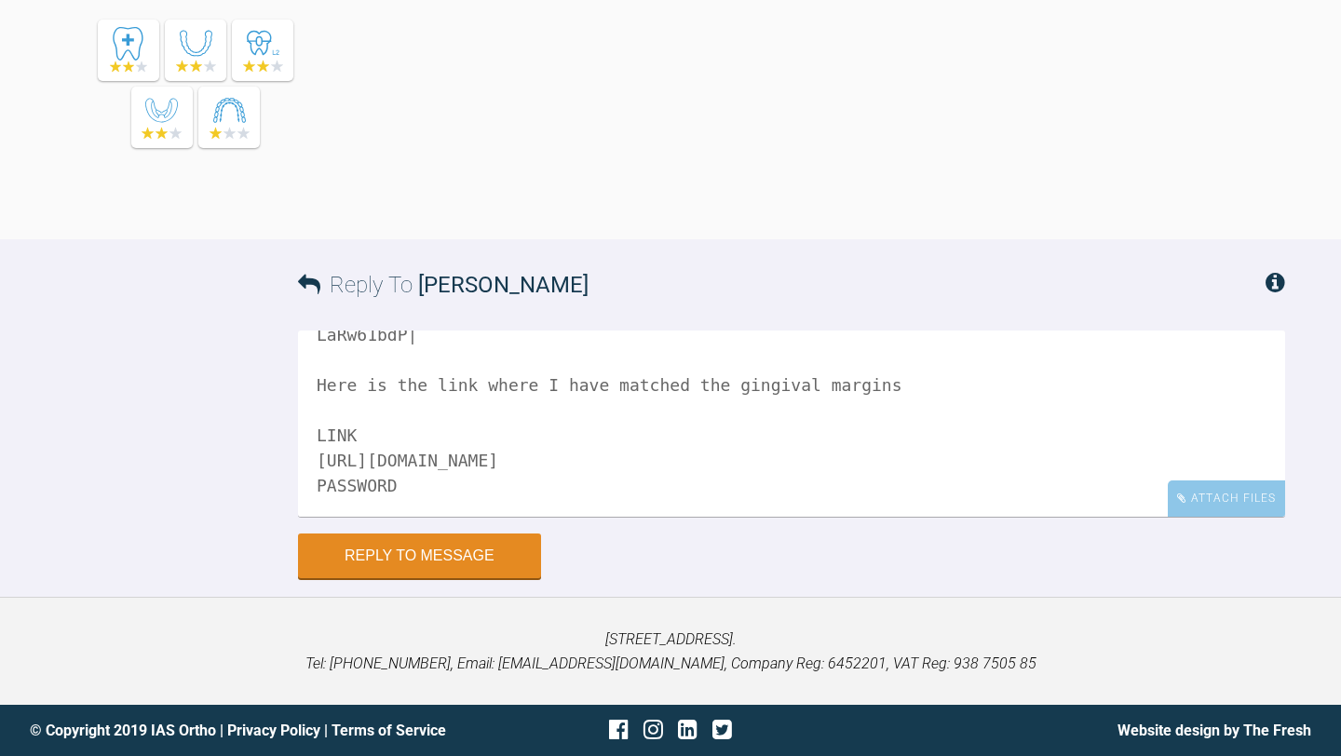
scroll to position [231, 0]
paste textarea "<KIc?uY$wg"
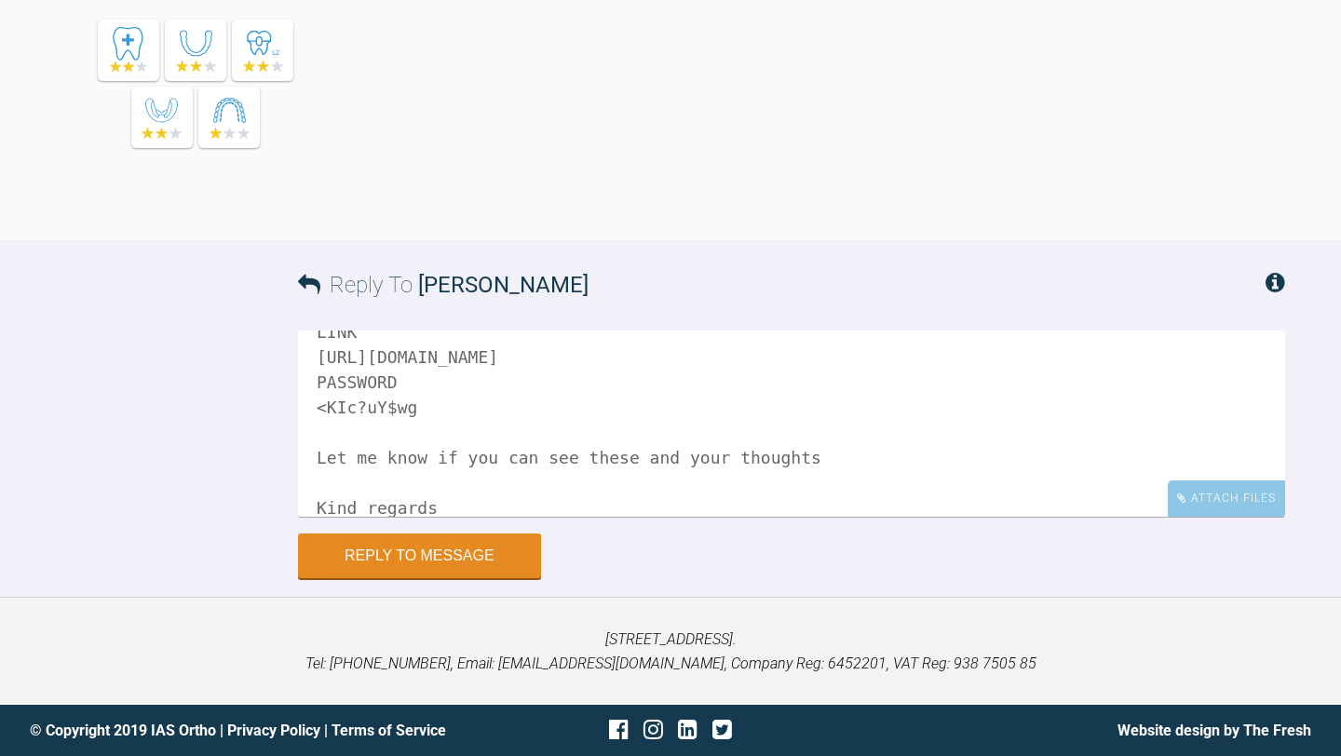
scroll to position [390, 0]
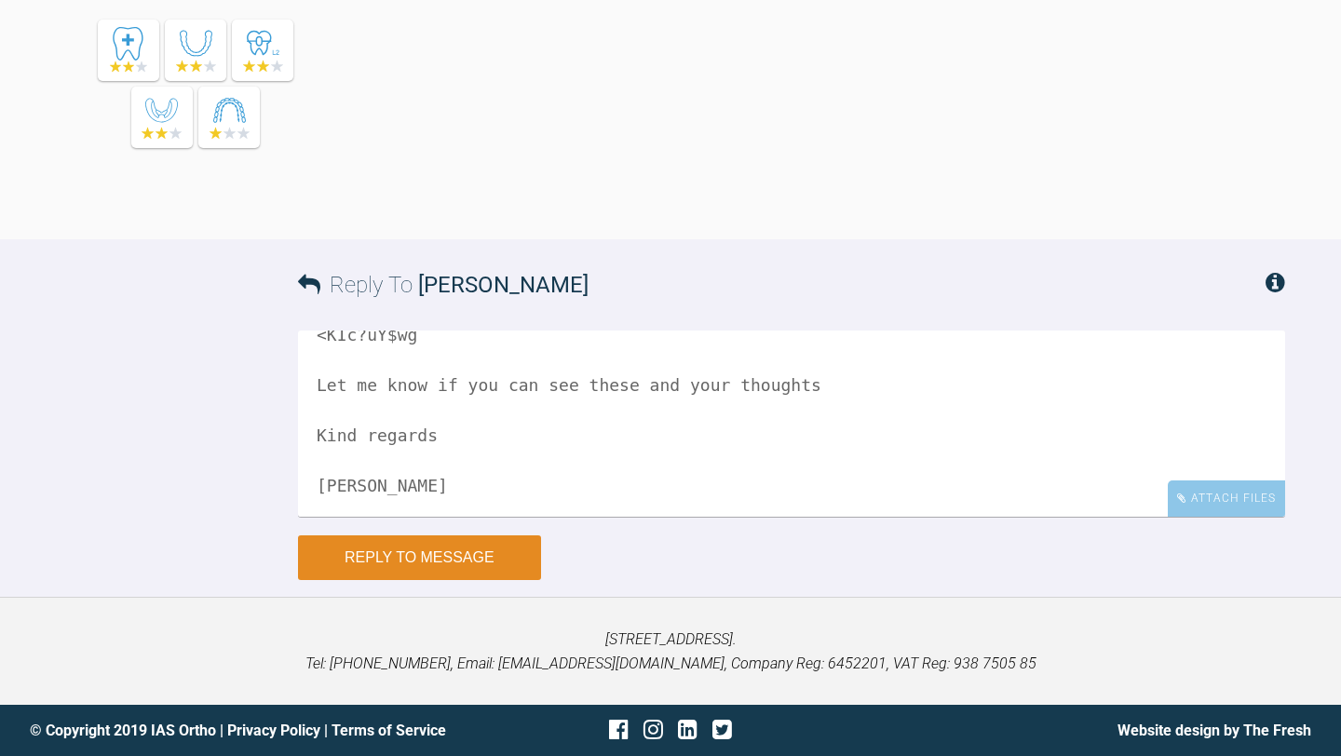
type textarea "Hi Seb, Here is the link for where I have matched the incisal edges LINK [URL][…"
click at [510, 552] on button "Reply to Message" at bounding box center [419, 557] width 243 height 45
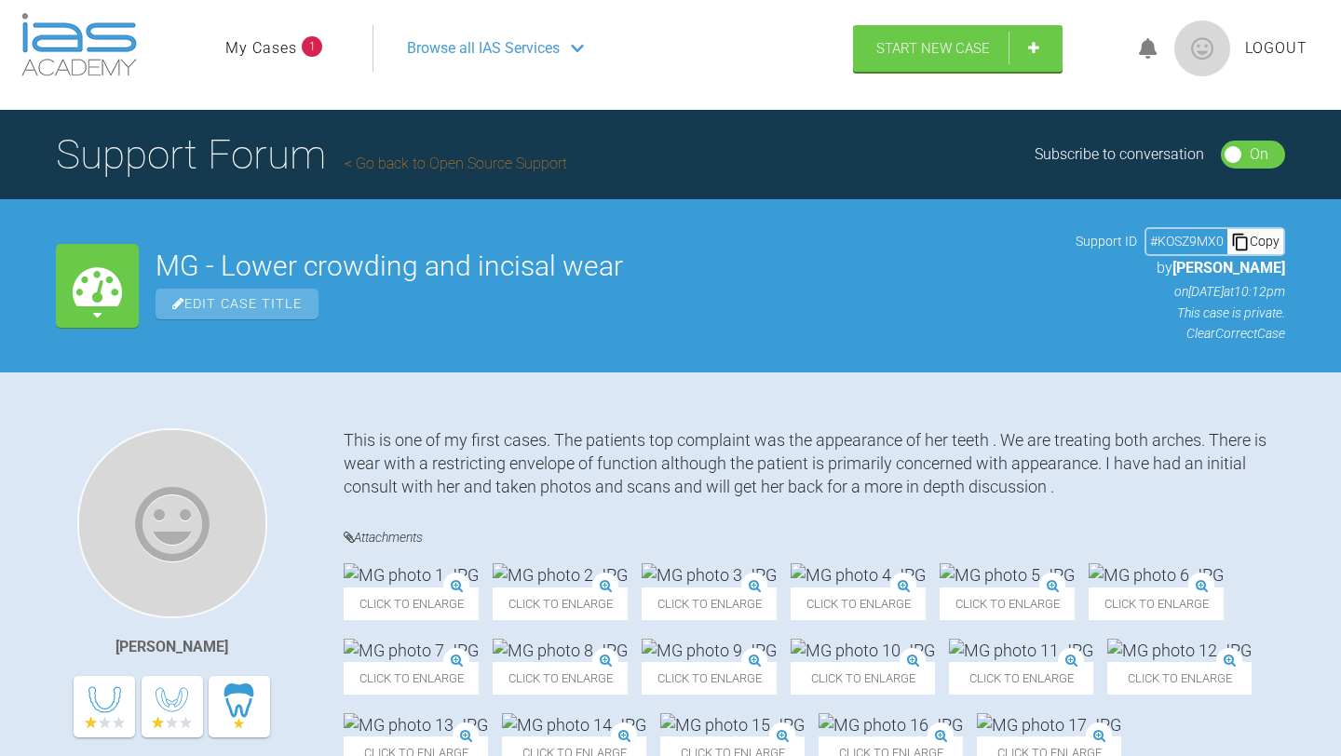
scroll to position [9, 0]
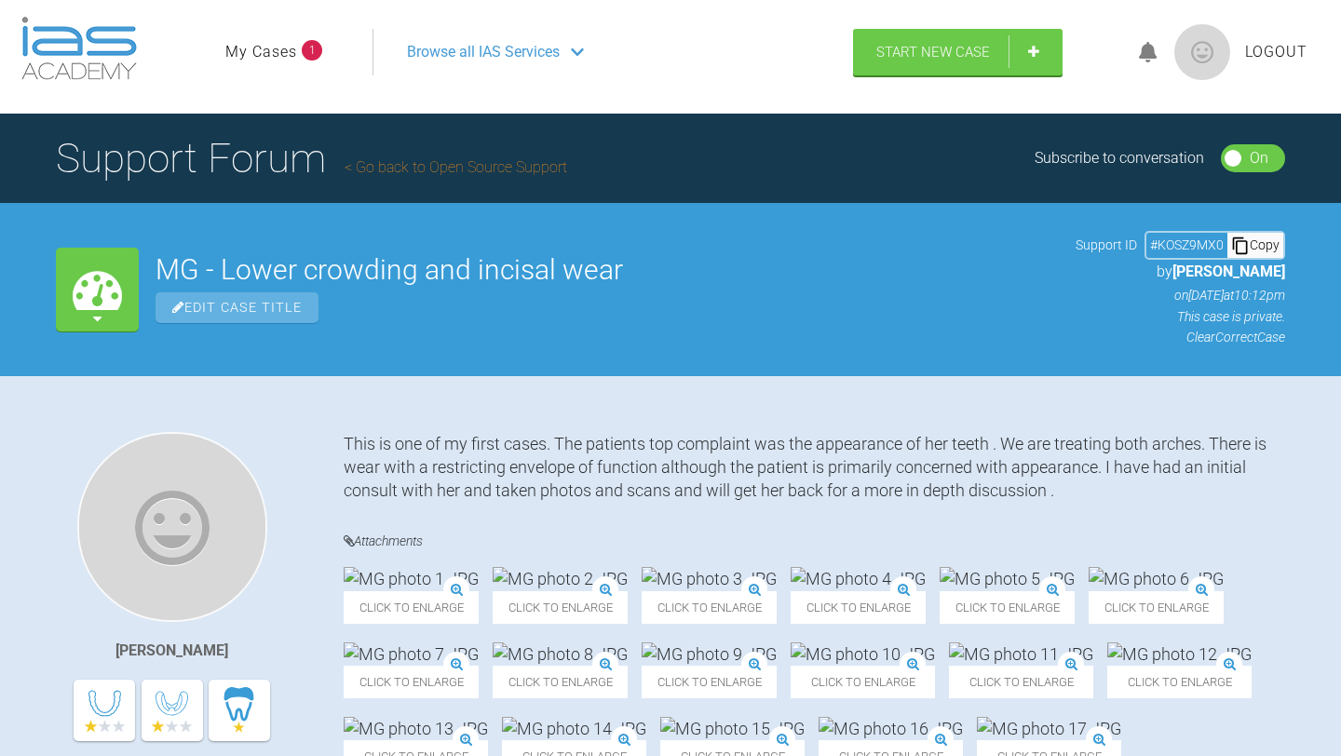
click at [294, 43] on link "My Cases" at bounding box center [261, 52] width 72 height 24
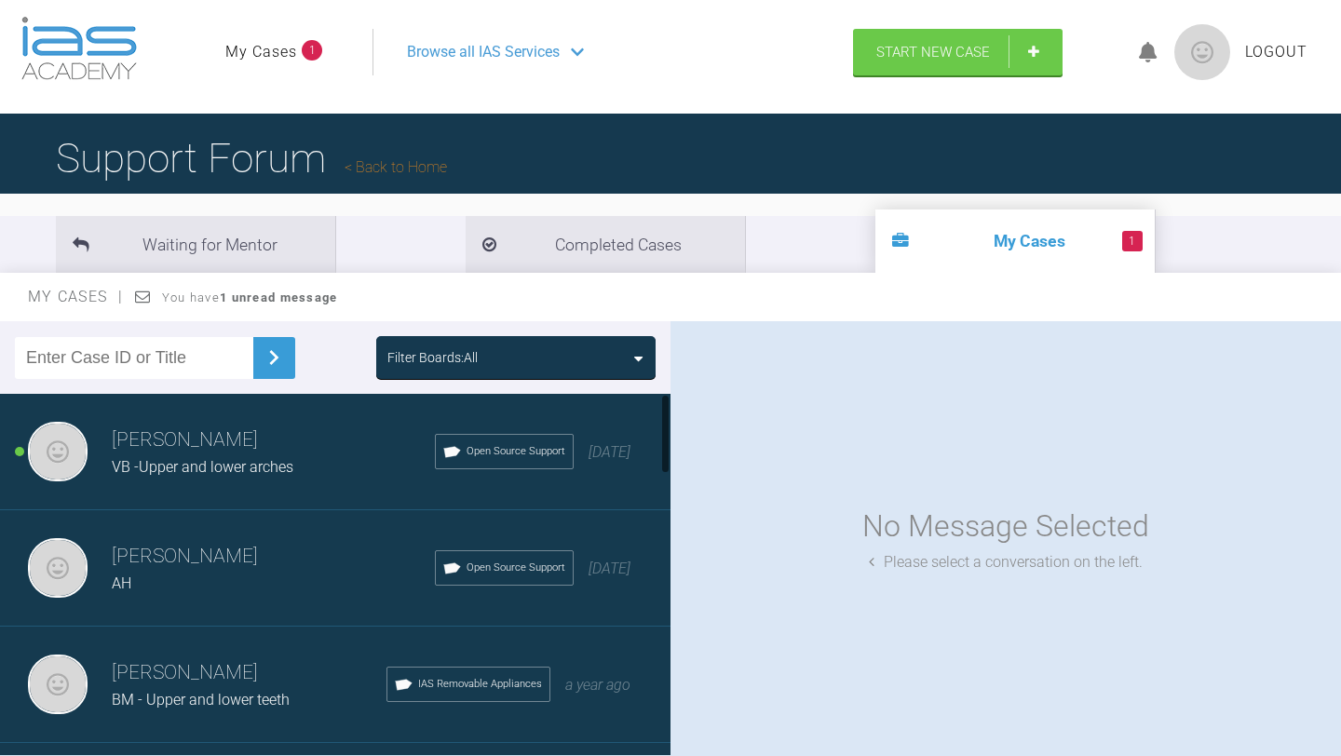
click at [251, 458] on span "VB -Upper and lower arches" at bounding box center [203, 467] width 182 height 18
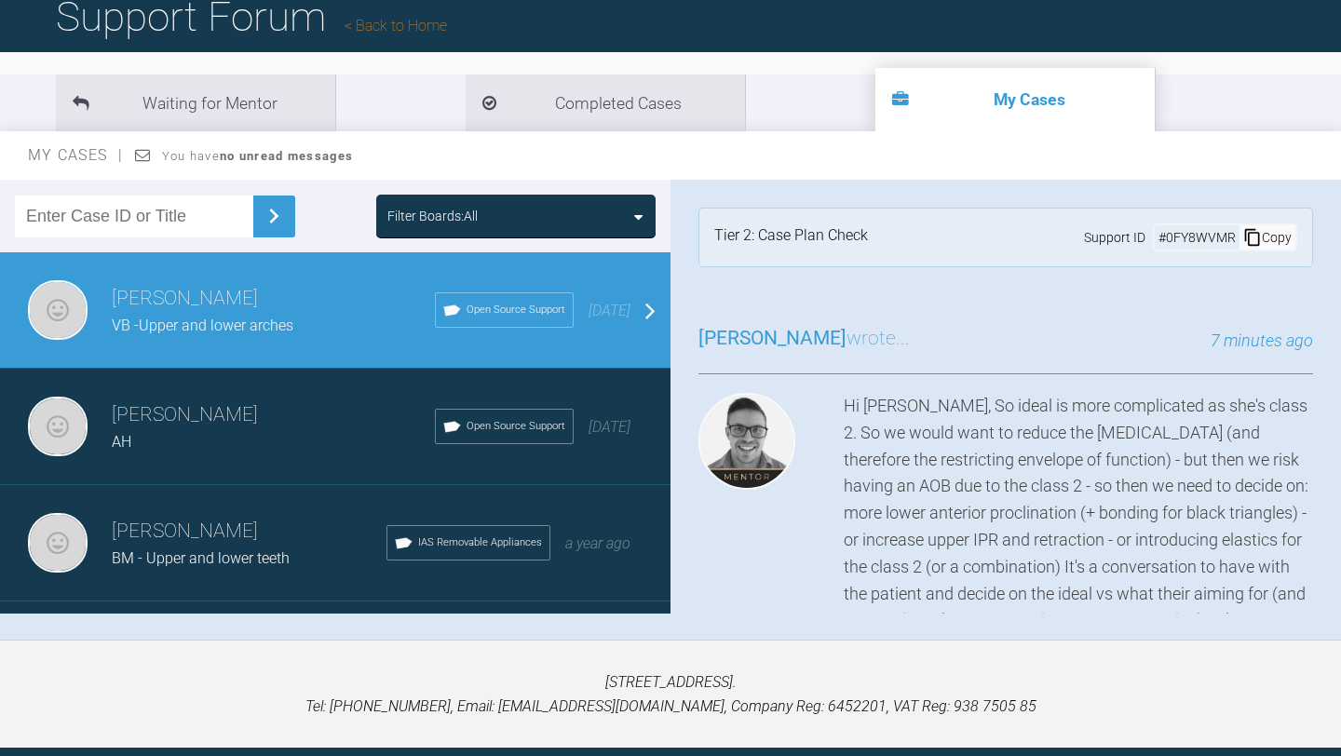
scroll to position [183, 0]
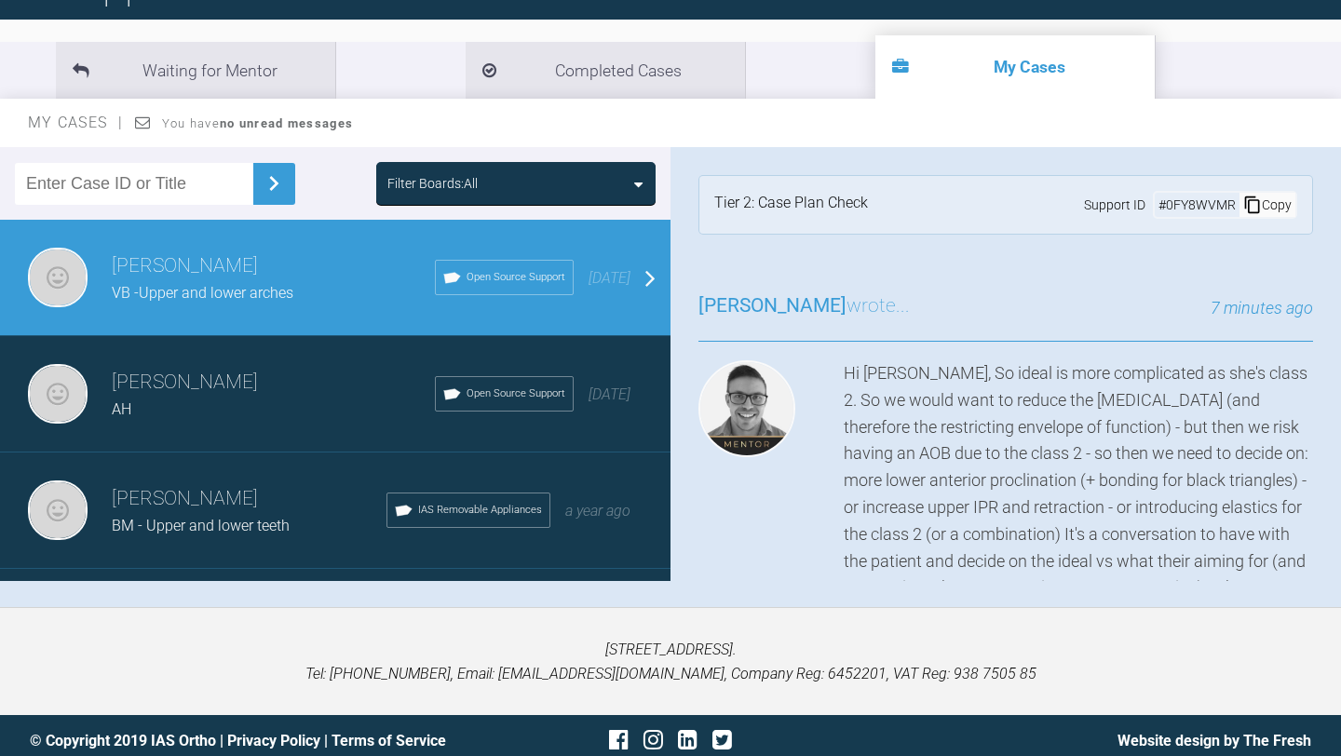
click at [1007, 426] on div "Hi [PERSON_NAME], So ideal is more complicated as she's class 2. So we would wa…" at bounding box center [1078, 480] width 469 height 241
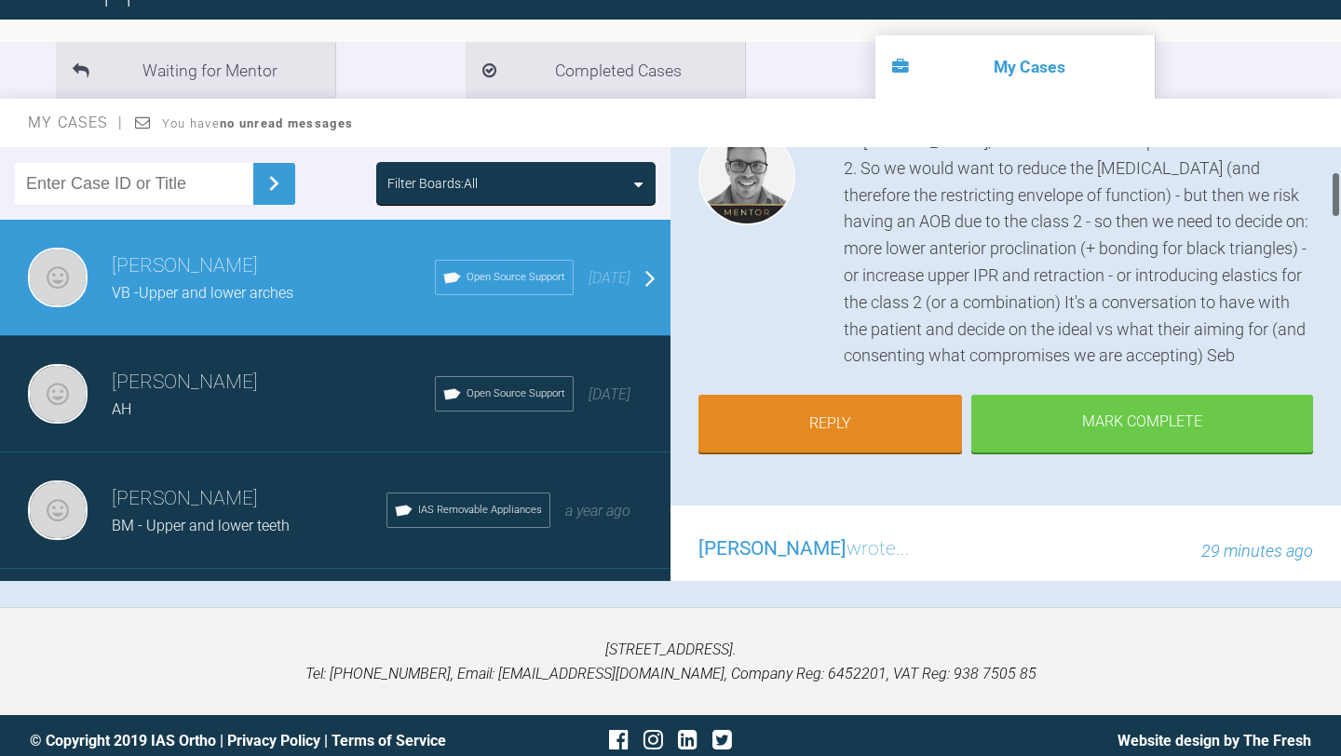
scroll to position [298, 0]
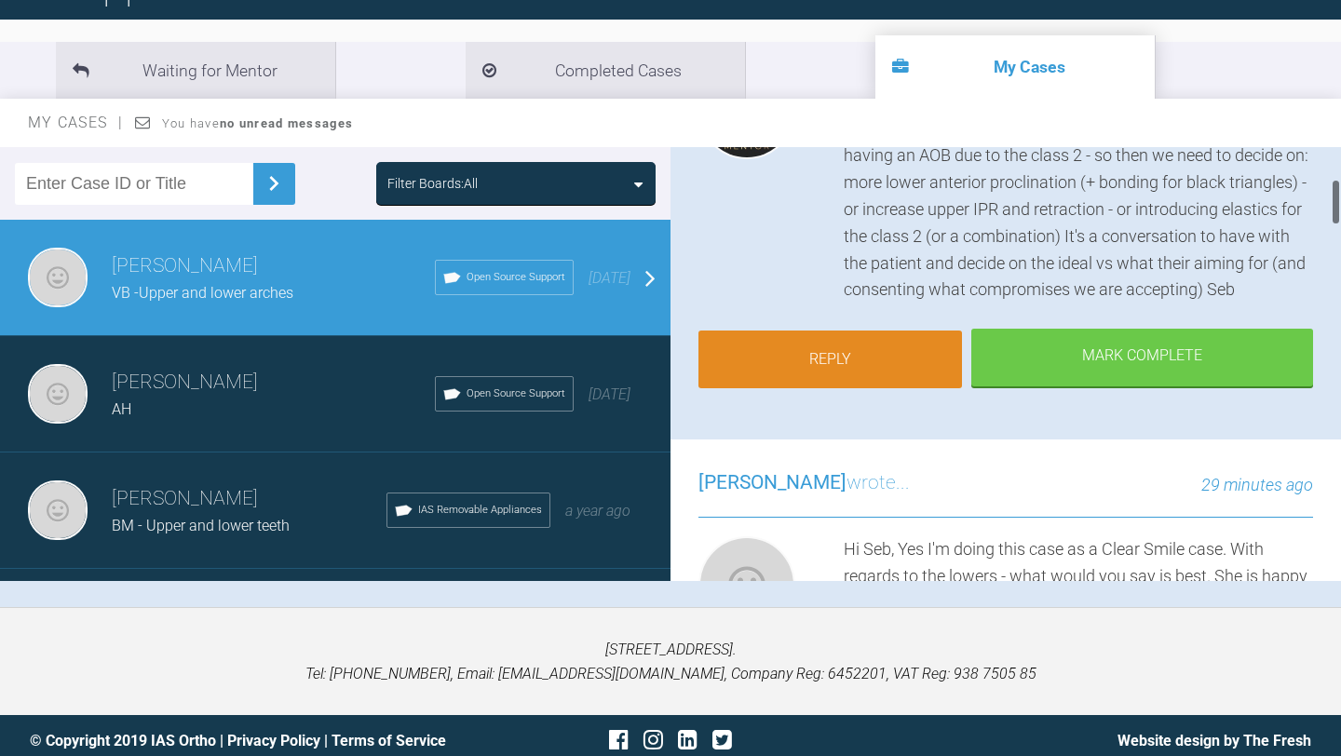
click at [868, 361] on link "Reply" at bounding box center [829, 360] width 263 height 58
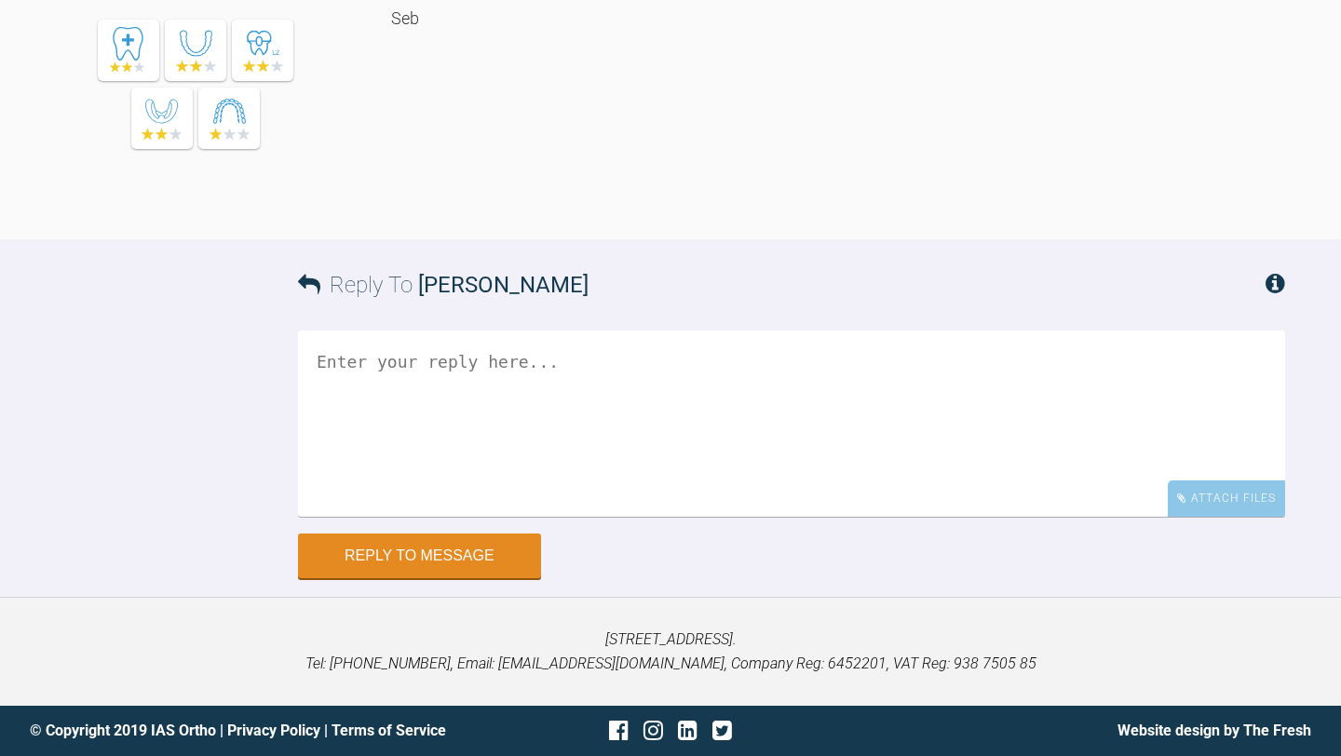
scroll to position [4629, 0]
click at [577, 444] on textarea at bounding box center [791, 424] width 987 height 186
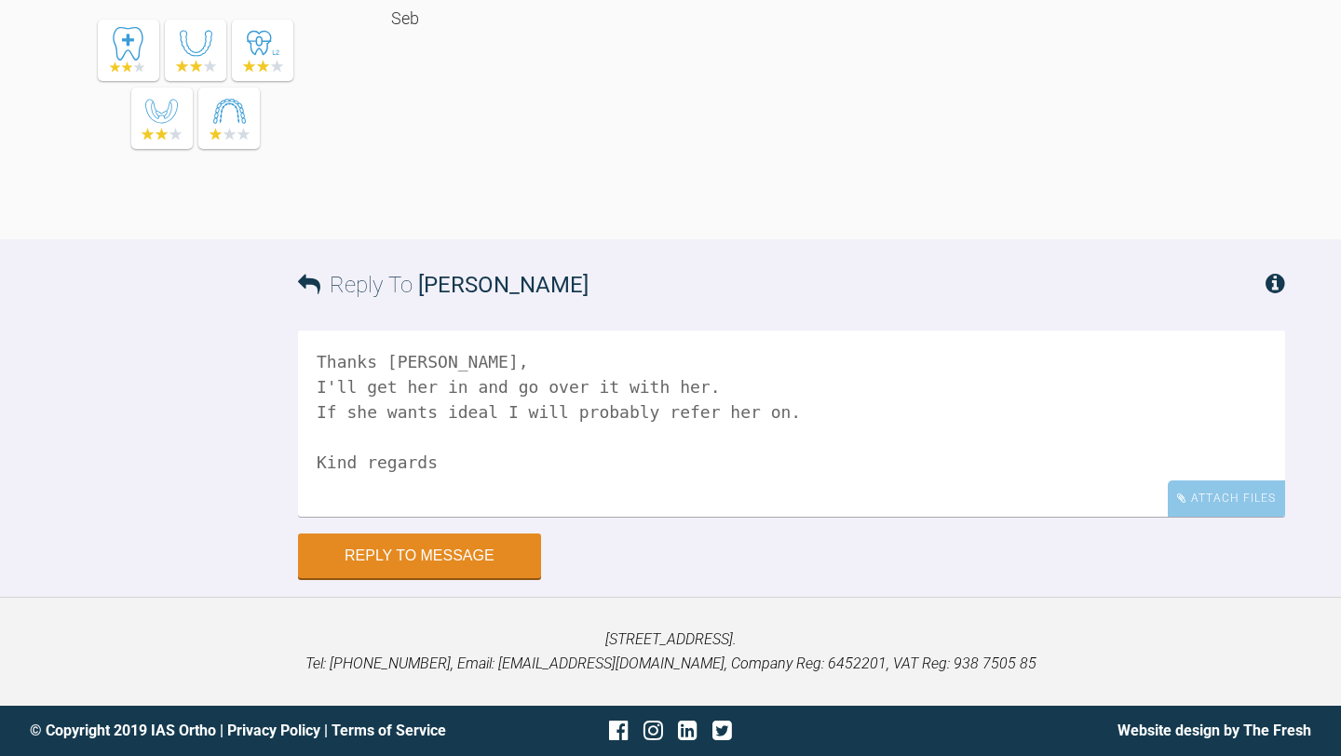
scroll to position [6, 0]
click at [726, 252] on div "Reply To [PERSON_NAME]" at bounding box center [791, 284] width 987 height 91
drag, startPoint x: 811, startPoint y: 491, endPoint x: 742, endPoint y: 568, distance: 103.5
click at [742, 517] on textarea "Thanks [PERSON_NAME], I'll get her in and go over it with her. If she wants ide…" at bounding box center [791, 424] width 987 height 186
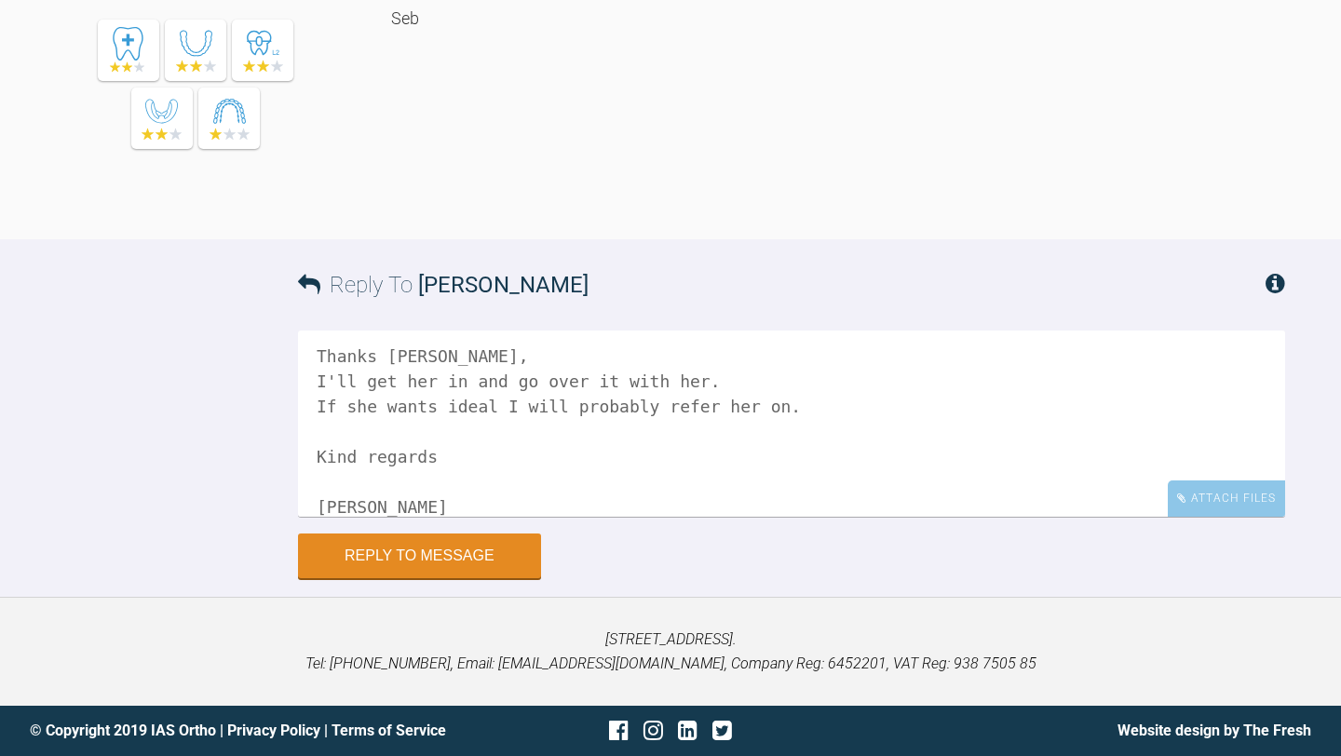
click at [816, 517] on textarea "Thanks [PERSON_NAME], I'll get her in and go over it with her. If she wants ide…" at bounding box center [791, 424] width 987 height 186
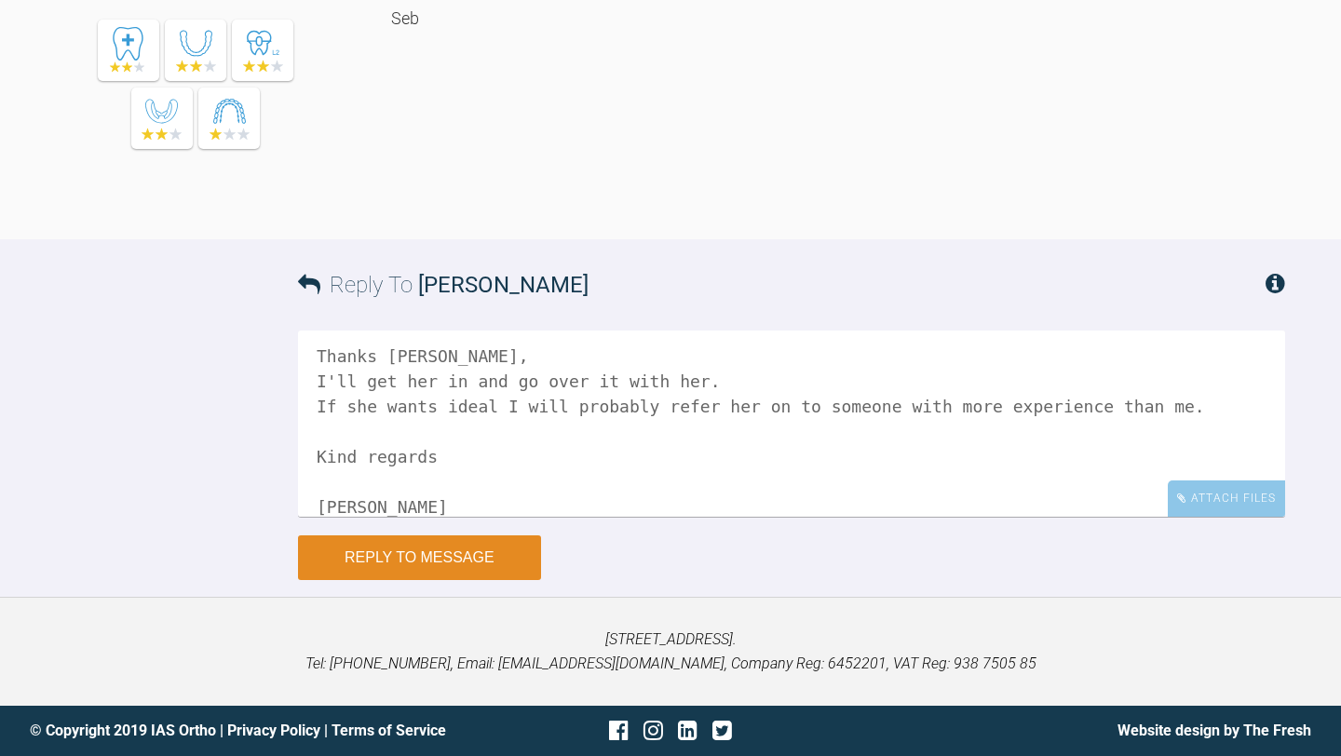
type textarea "Thanks [PERSON_NAME], I'll get her in and go over it with her. If she wants ide…"
click at [435, 580] on button "Reply to Message" at bounding box center [419, 557] width 243 height 45
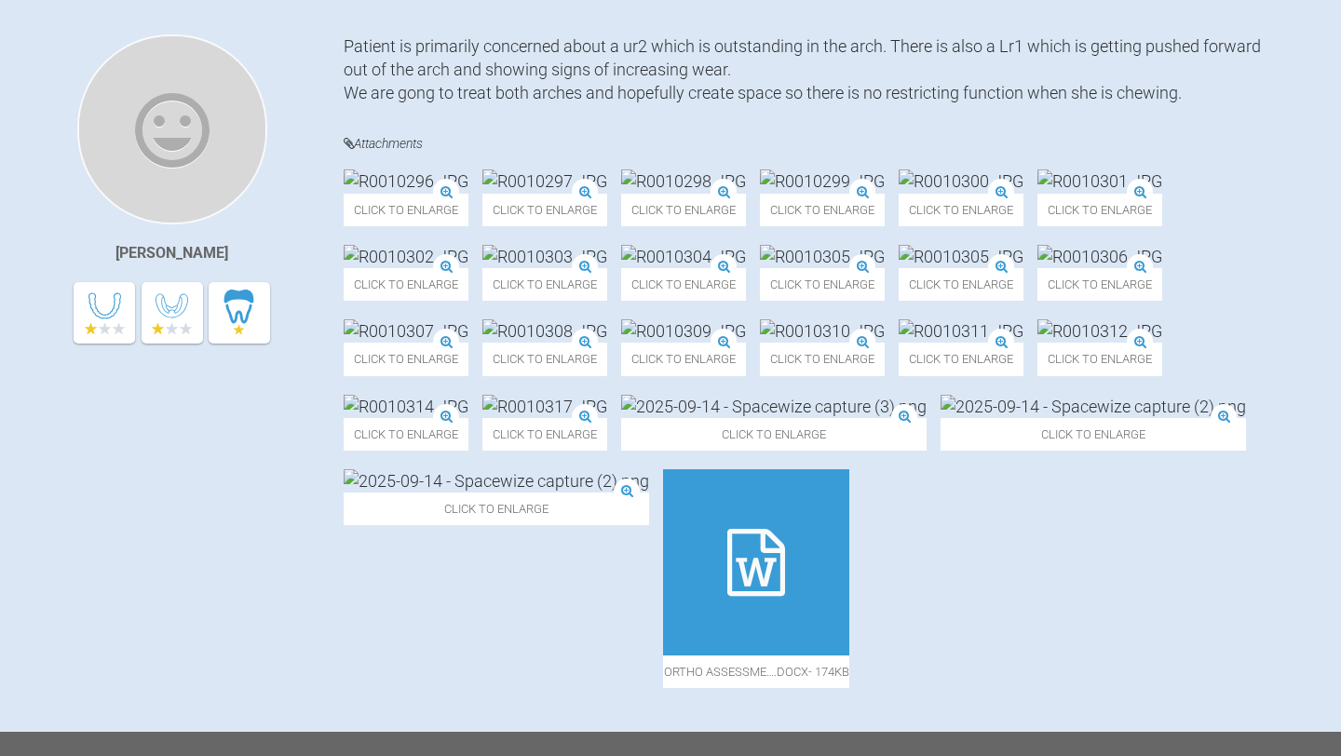
scroll to position [435, 0]
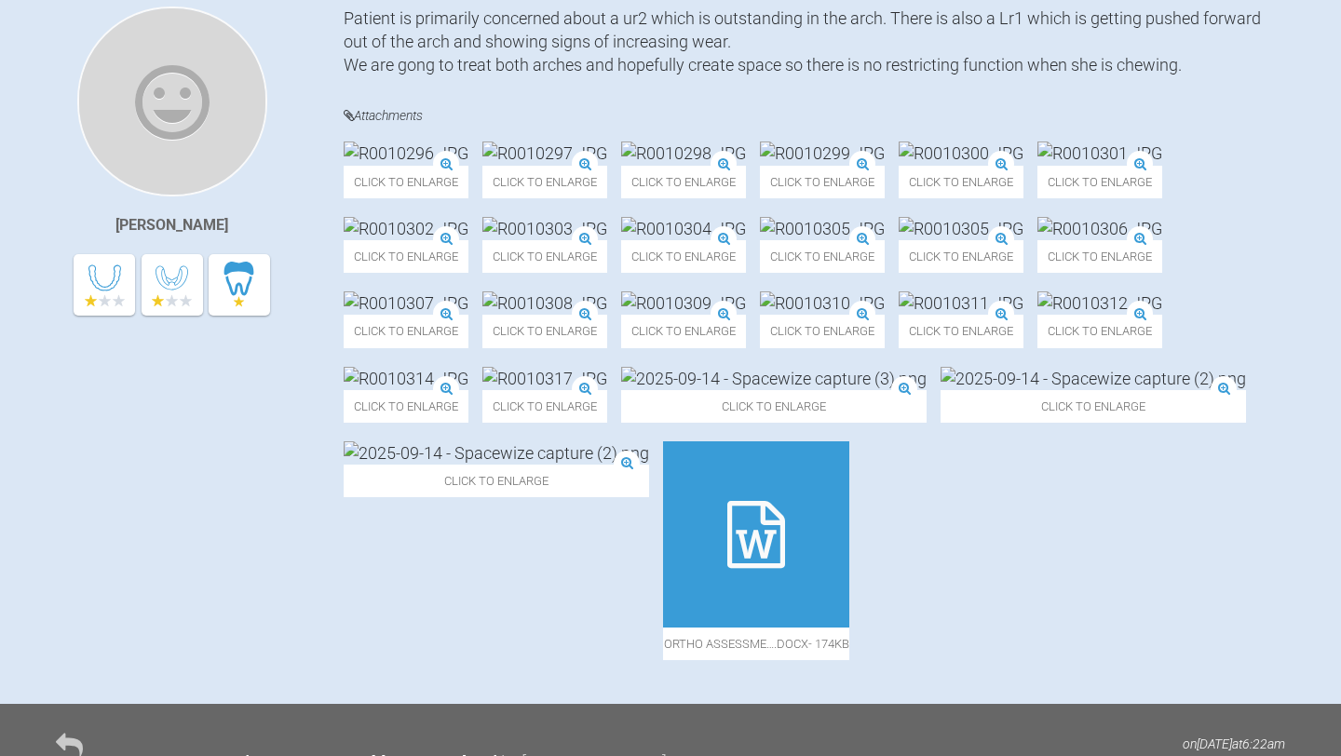
click at [760, 240] on img at bounding box center [822, 228] width 125 height 23
